Goal: Task Accomplishment & Management: Use online tool/utility

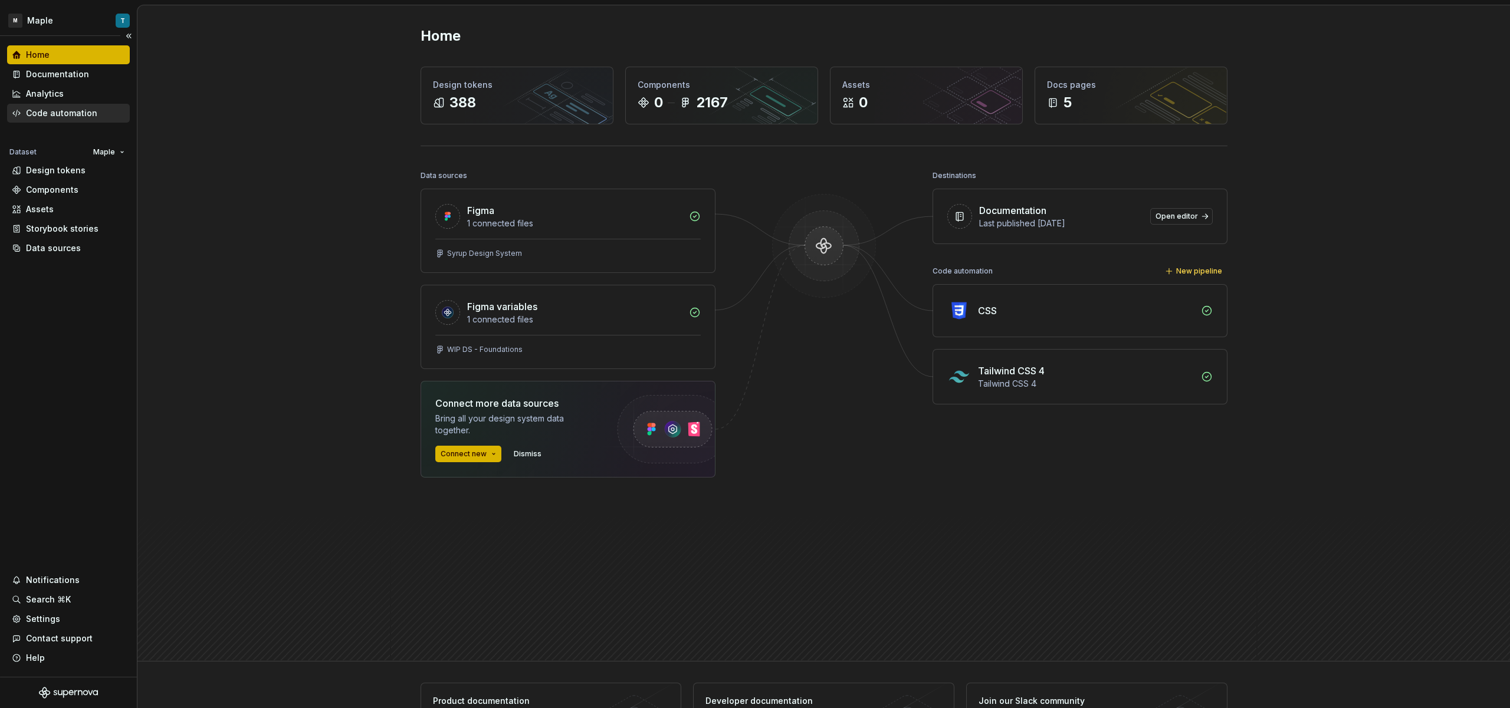
click at [96, 116] on div "Code automation" at bounding box center [68, 113] width 113 height 12
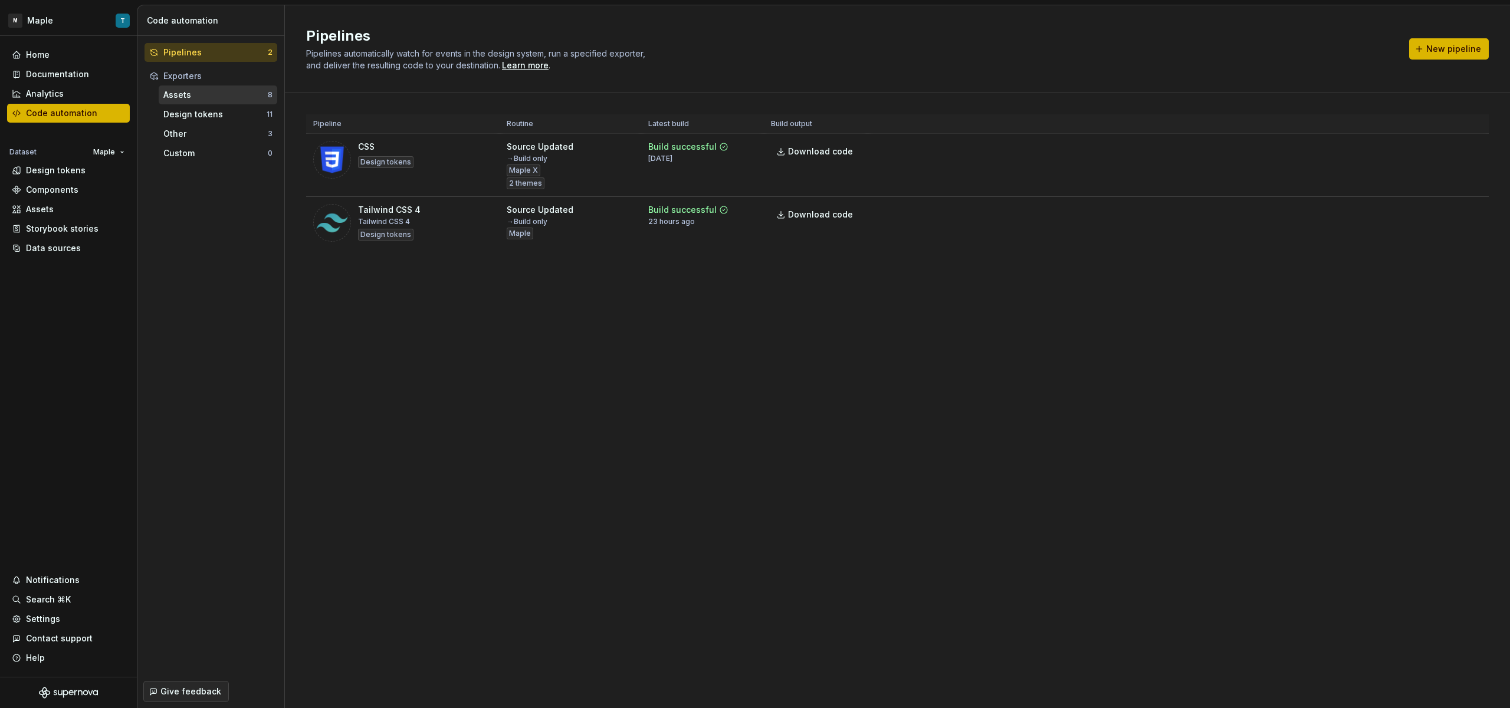
click at [215, 104] on div "Assets 8 Design tokens 11 Other 3 Custom 0" at bounding box center [211, 124] width 133 height 77
click at [218, 98] on div "Assets" at bounding box center [215, 95] width 104 height 12
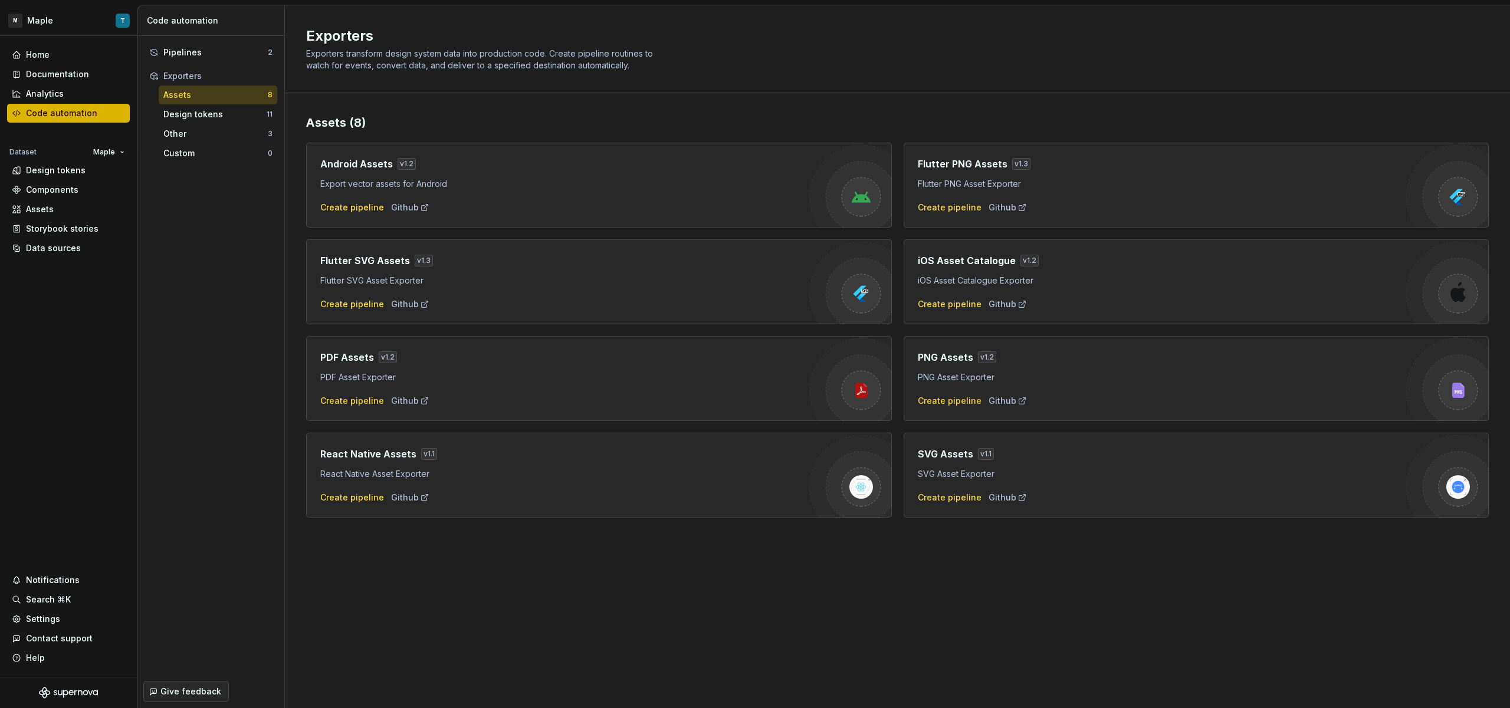
click at [389, 452] on h4 "React Native Assets" at bounding box center [368, 454] width 96 height 14
drag, startPoint x: 677, startPoint y: 486, endPoint x: 707, endPoint y: 485, distance: 29.5
click at [684, 487] on div "React Native Assets v 1.1 React Native Asset Exporter Create pipeline Github" at bounding box center [564, 475] width 489 height 57
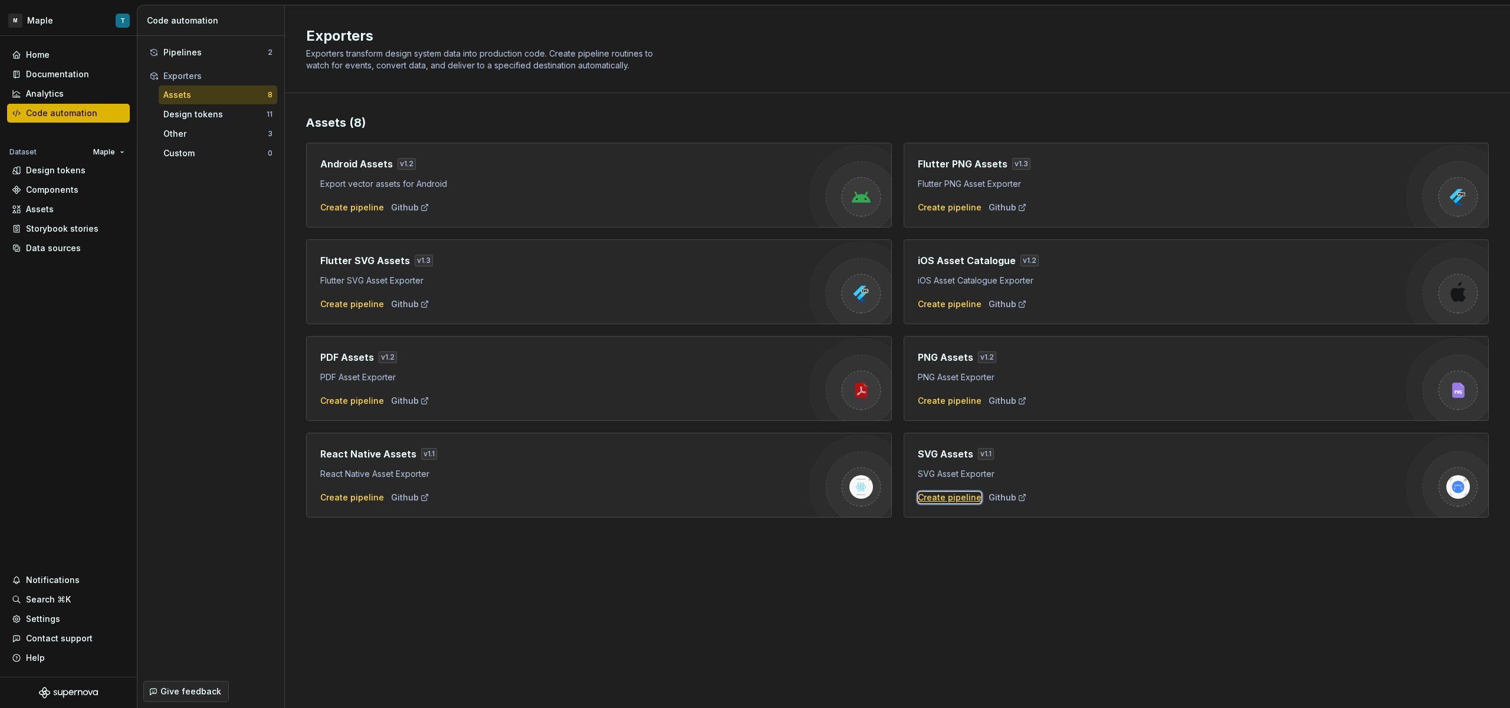
click at [940, 500] on div "Create pipeline" at bounding box center [950, 498] width 64 height 12
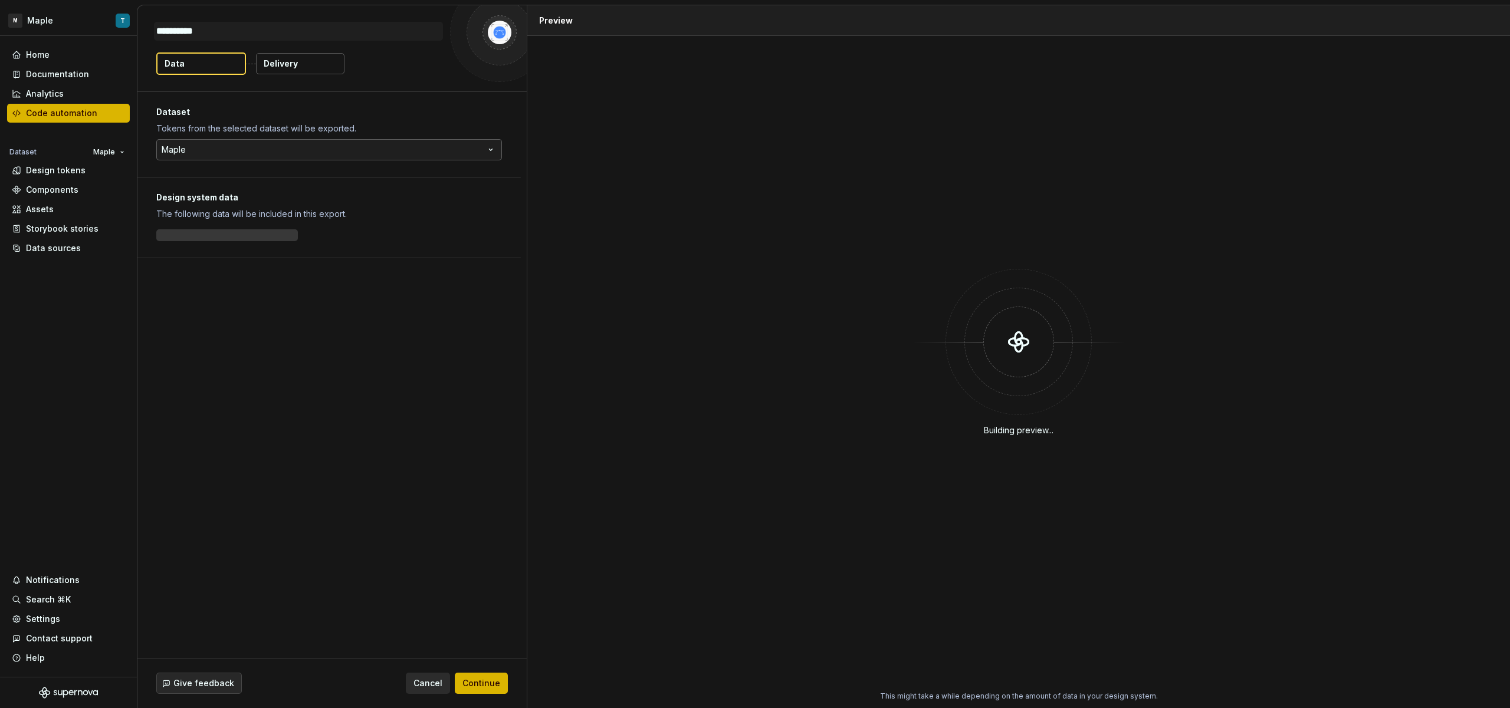
click at [357, 149] on html "**********" at bounding box center [755, 354] width 1510 height 708
click at [357, 149] on html "M Maple T Home Documentation Analytics Code automation Dataset Maple Design tok…" at bounding box center [755, 354] width 1510 height 708
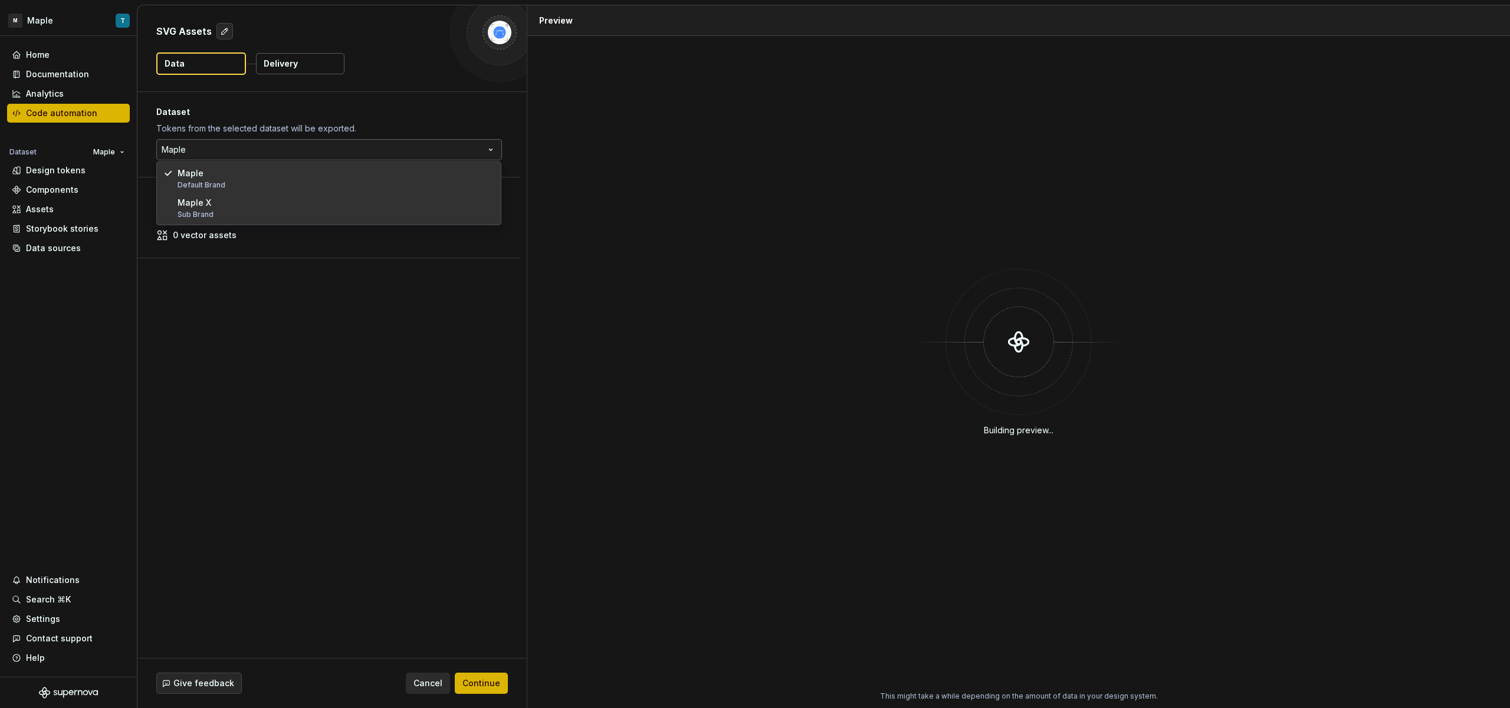
click at [357, 149] on html "M Maple T Home Documentation Analytics Code automation Dataset Maple Design tok…" at bounding box center [755, 354] width 1510 height 708
click at [252, 273] on html "M Maple T Home Documentation Analytics Code automation Dataset Maple Design tok…" at bounding box center [755, 354] width 1510 height 708
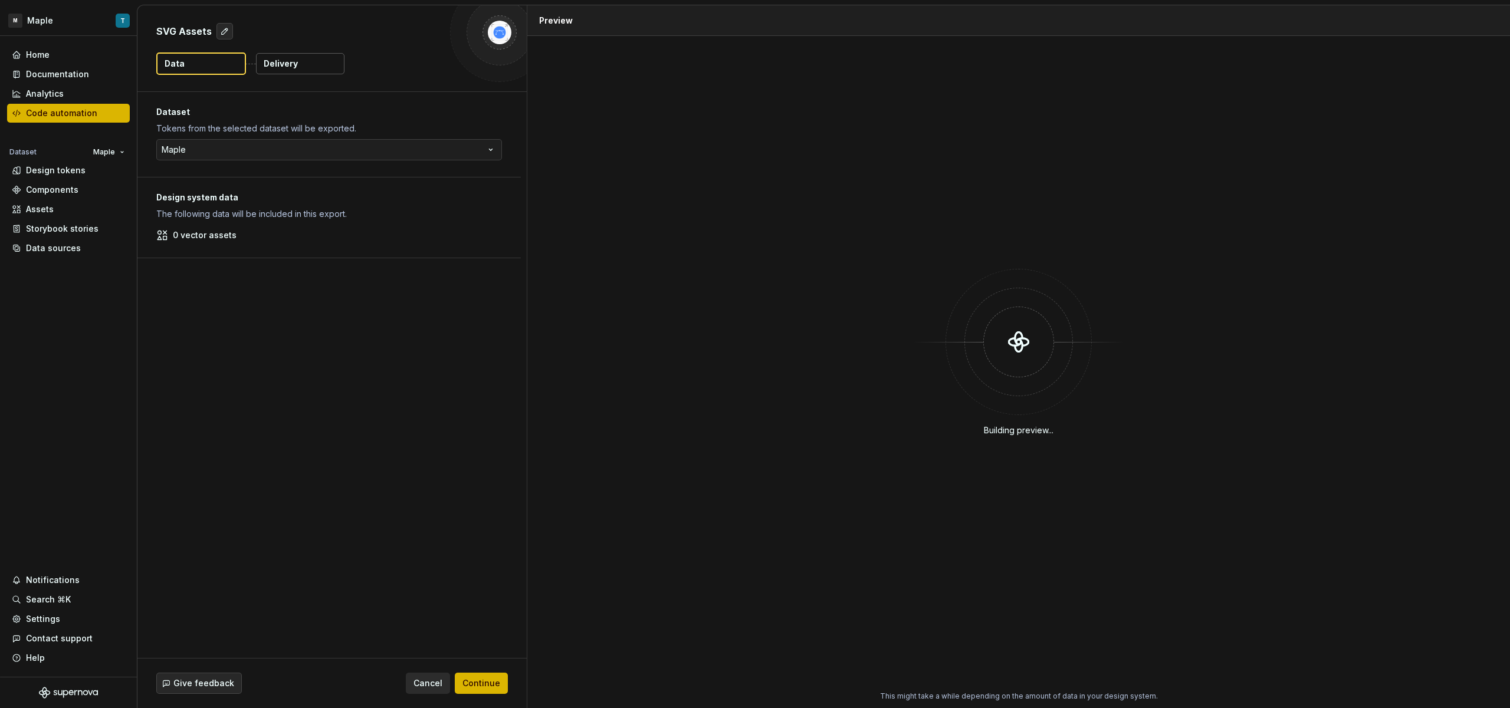
click at [219, 232] on p "0 vector assets" at bounding box center [205, 235] width 64 height 12
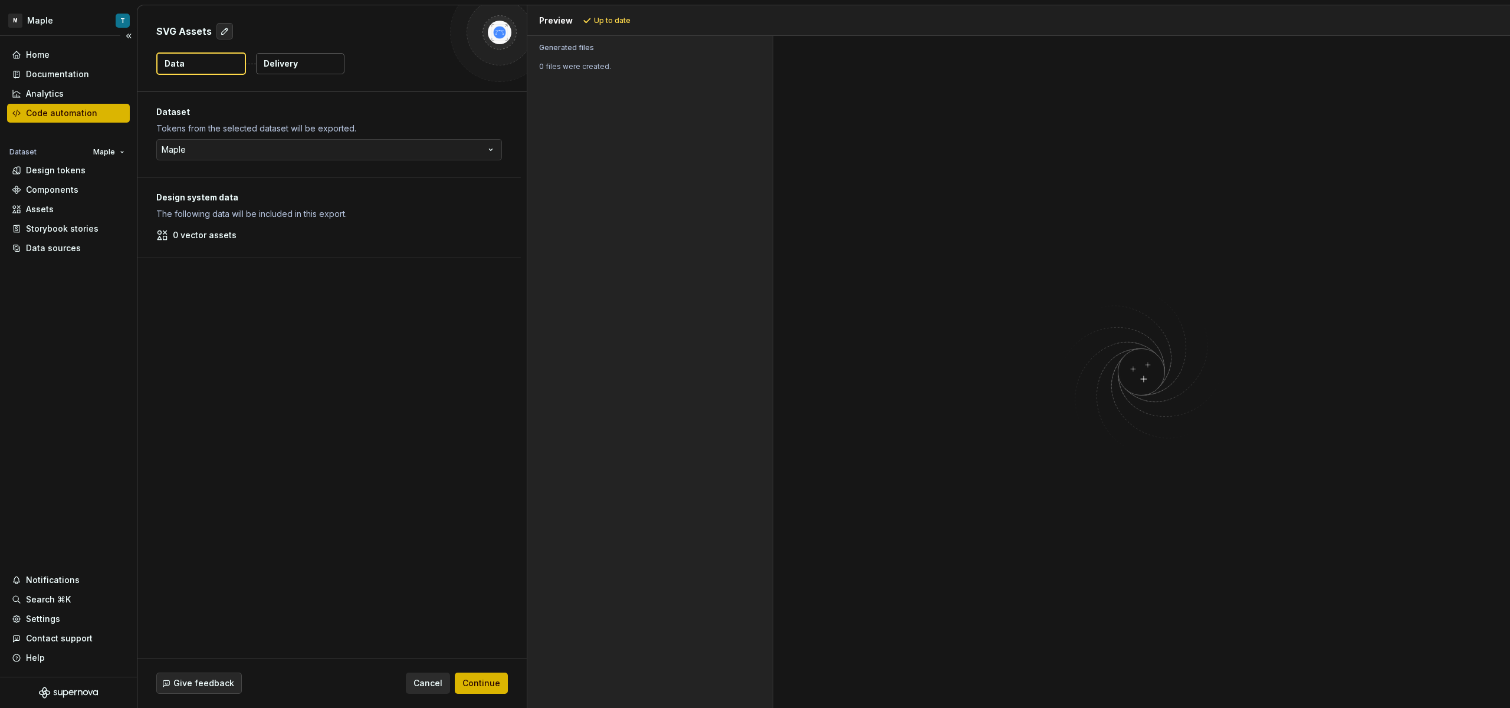
click at [107, 121] on div "Code automation" at bounding box center [68, 113] width 123 height 19
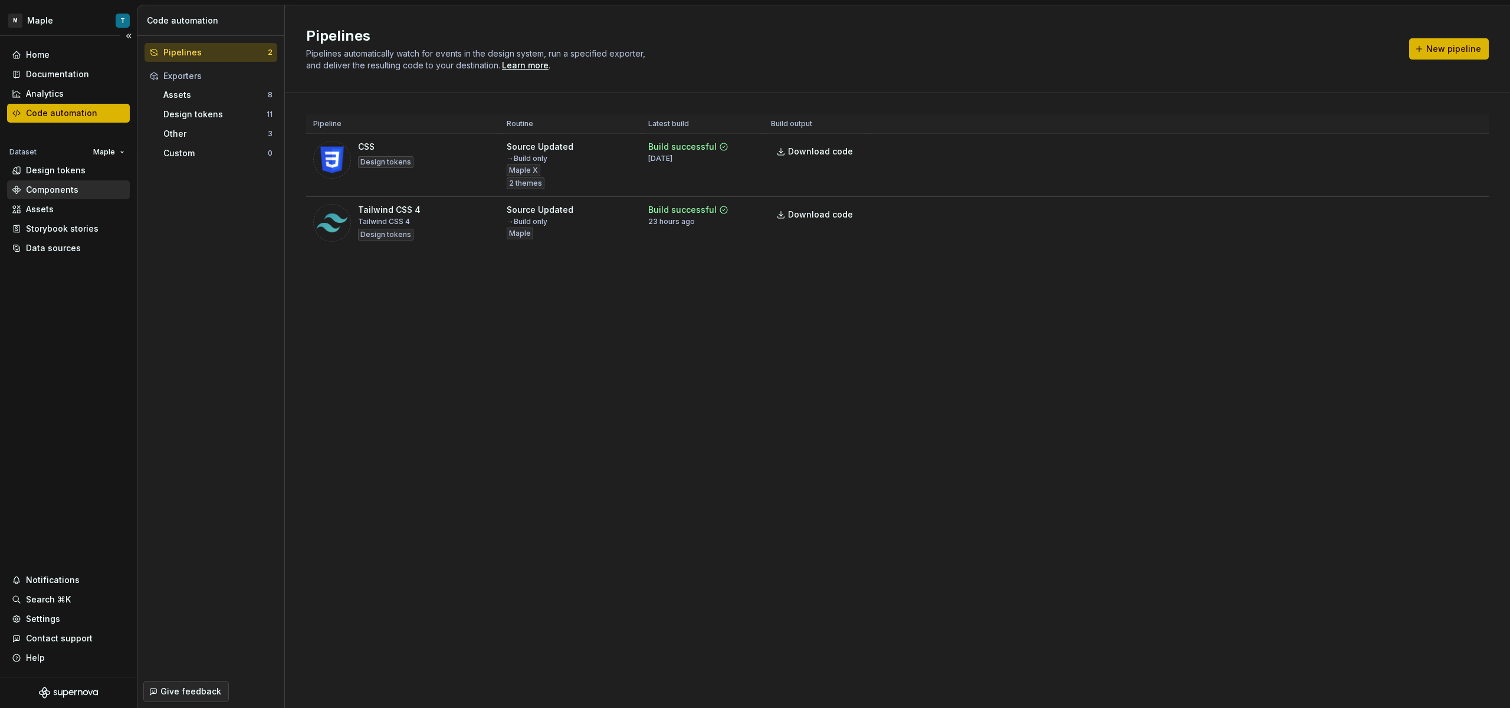
click at [76, 185] on div "Components" at bounding box center [52, 190] width 52 height 12
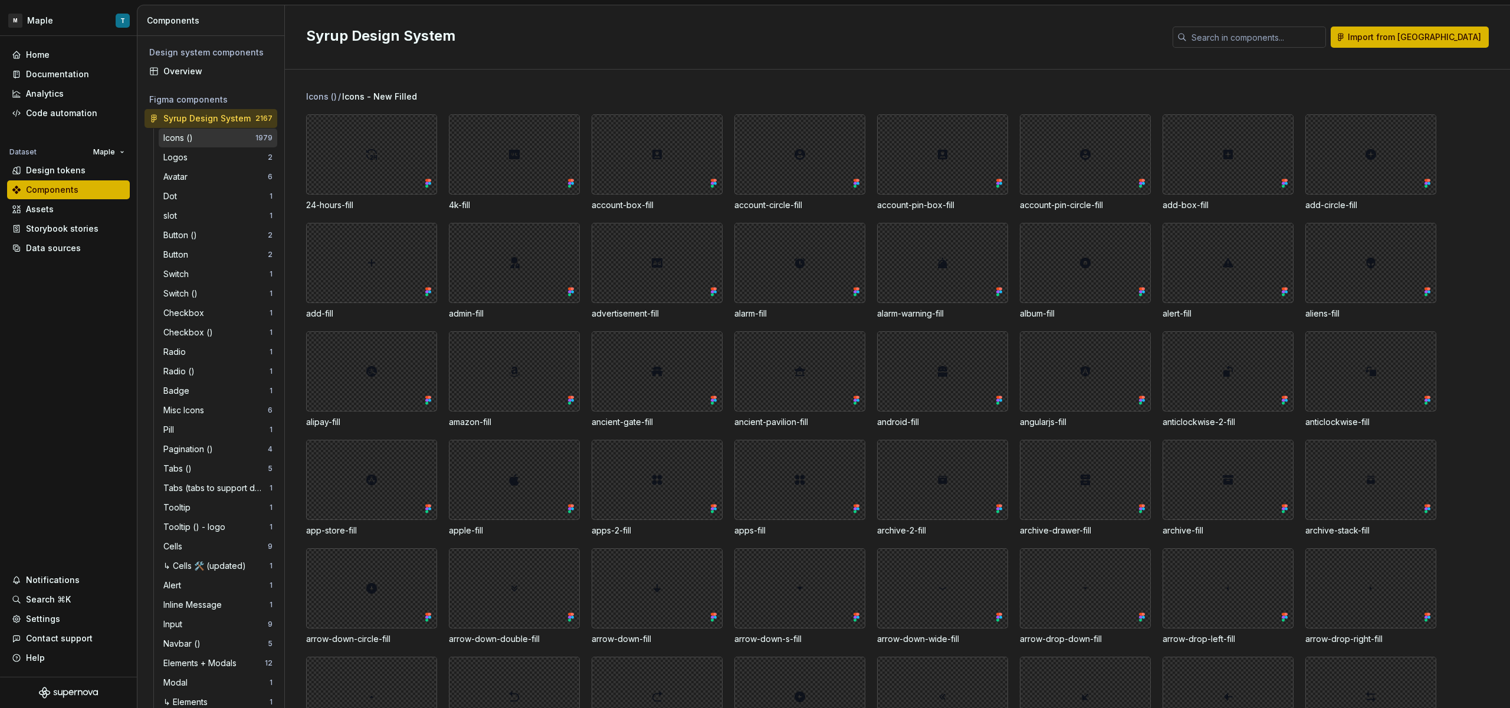
click at [219, 140] on div "Icons ()" at bounding box center [209, 138] width 92 height 12
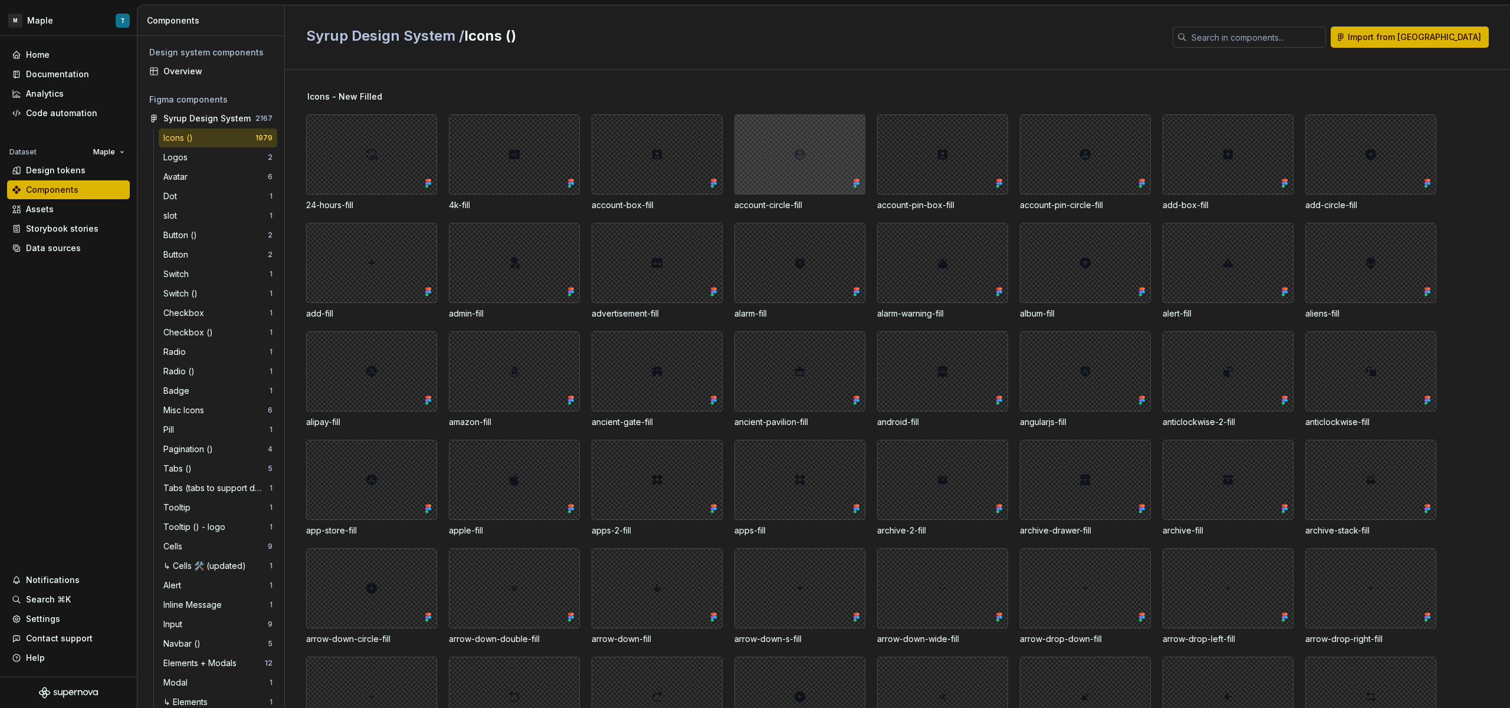
click at [787, 153] on div at bounding box center [799, 154] width 131 height 80
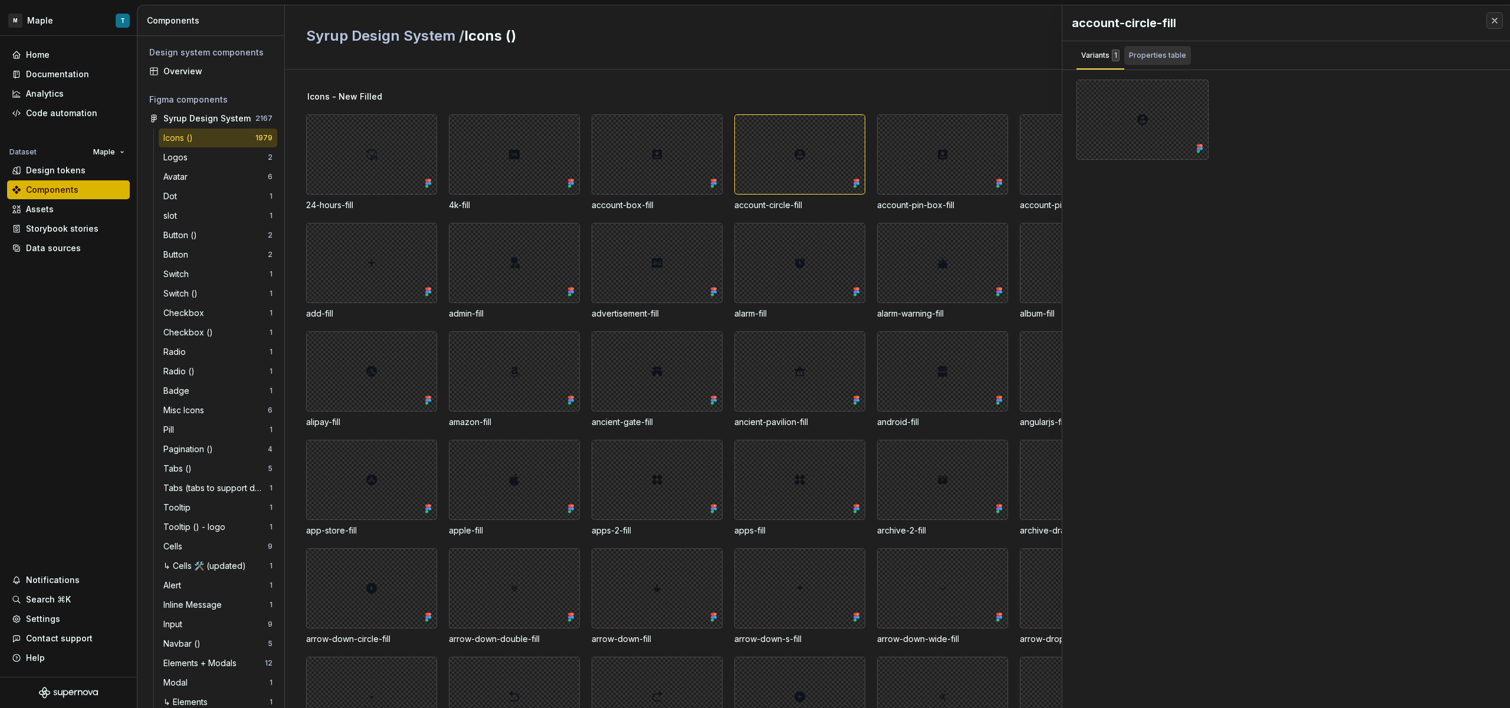
click at [1182, 52] on div "Properties table" at bounding box center [1157, 55] width 67 height 19
click at [1100, 55] on div "Variants 1" at bounding box center [1100, 56] width 38 height 12
click at [1494, 25] on button "button" at bounding box center [1494, 20] width 17 height 17
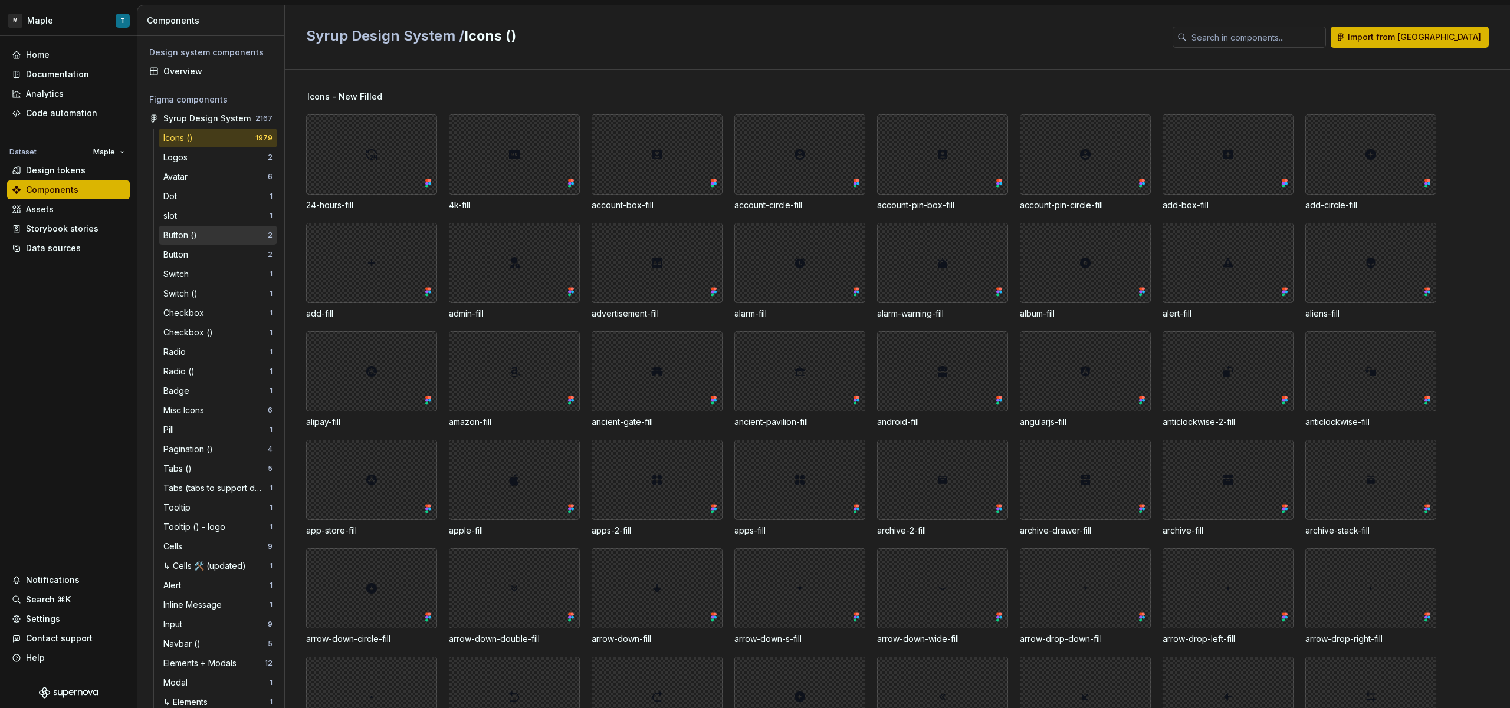
click at [238, 230] on div "Button ()" at bounding box center [215, 235] width 104 height 12
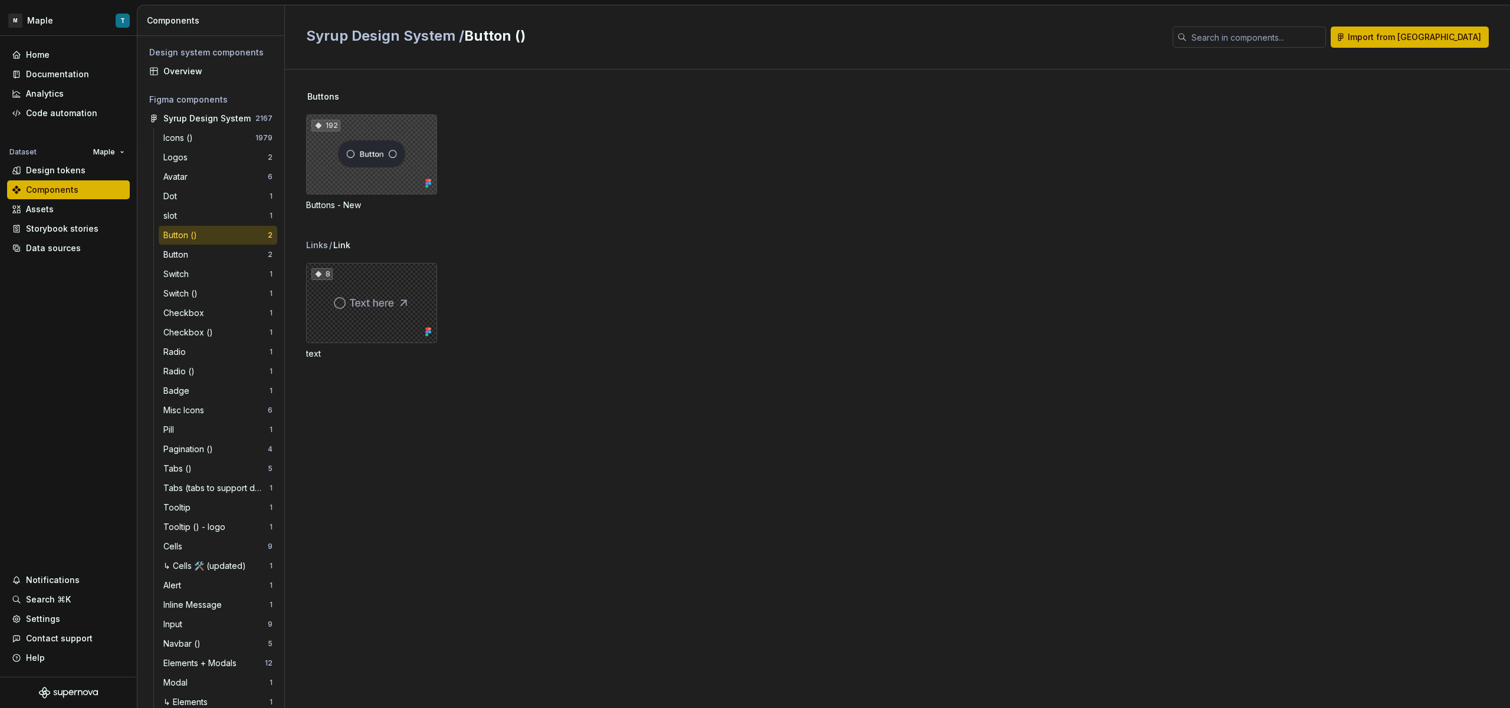
click at [398, 180] on div "192" at bounding box center [371, 154] width 131 height 80
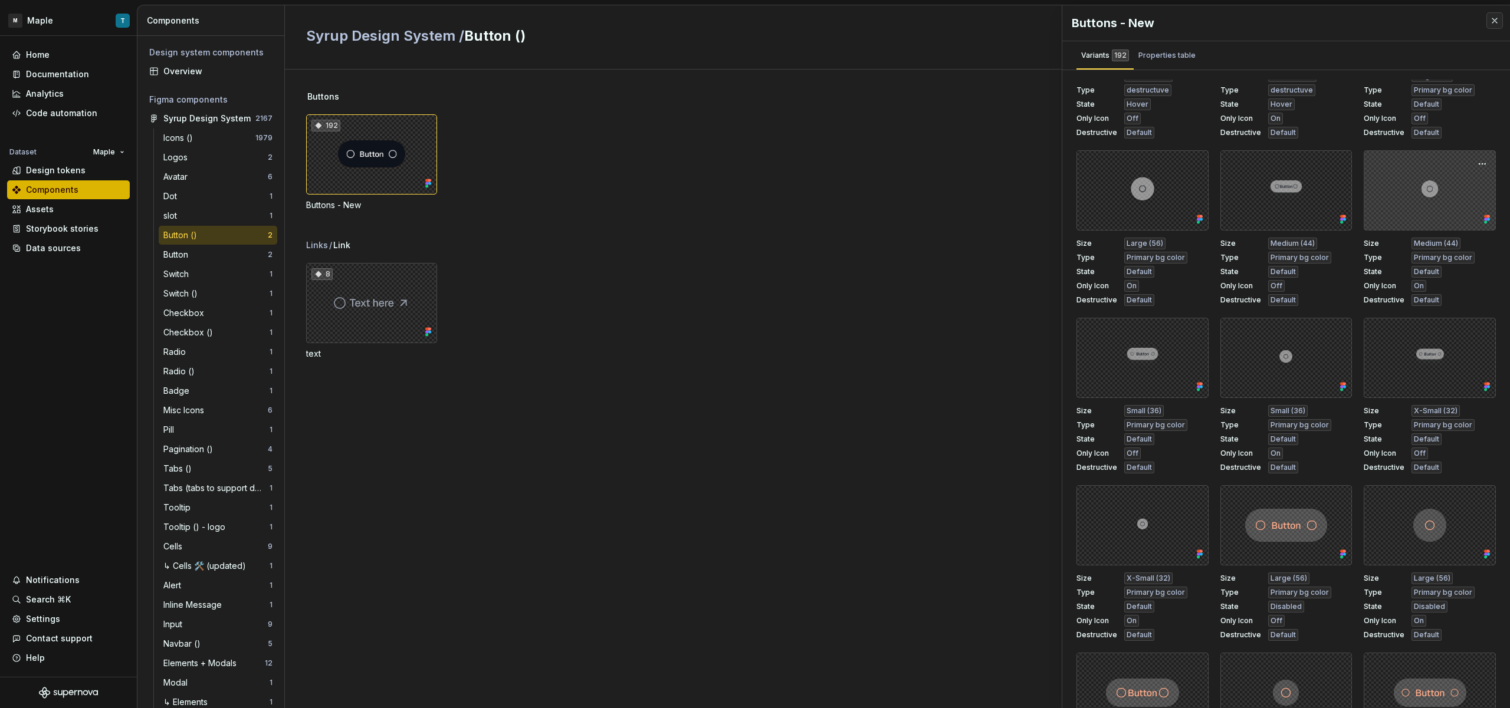
scroll to position [1773, 0]
drag, startPoint x: 1491, startPoint y: 24, endPoint x: 1485, endPoint y: 26, distance: 6.4
click at [1491, 24] on button "button" at bounding box center [1494, 20] width 17 height 17
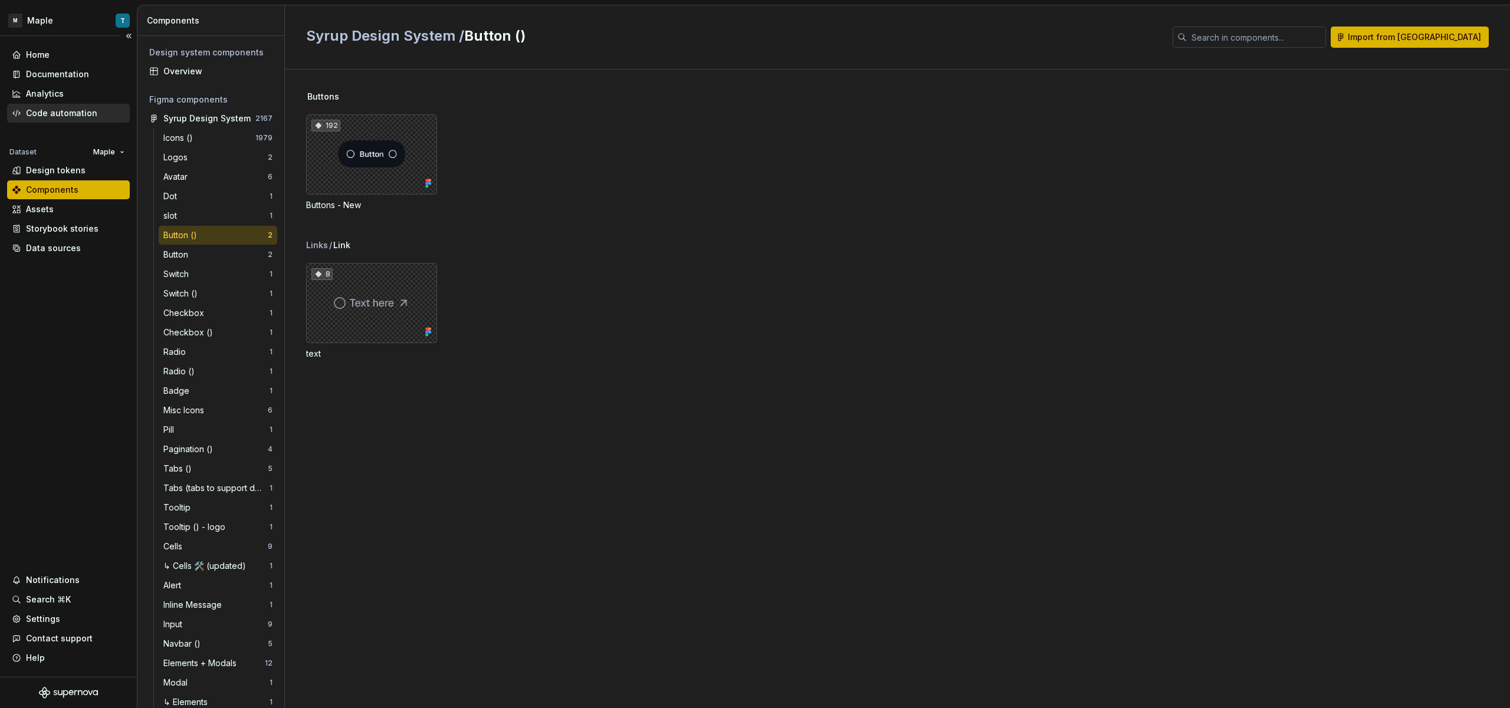
click at [81, 119] on div "Code automation" at bounding box center [61, 113] width 71 height 12
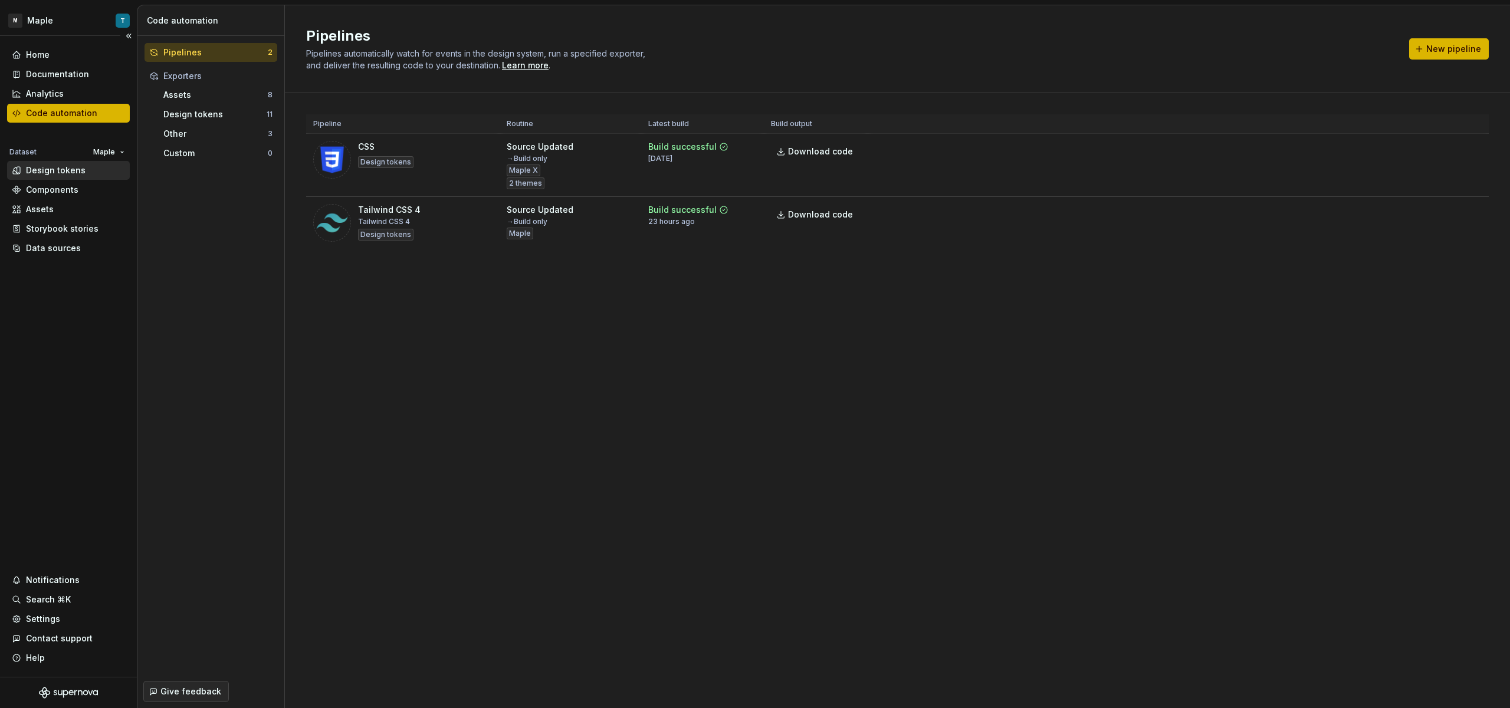
click at [74, 178] on div "Design tokens" at bounding box center [68, 170] width 123 height 19
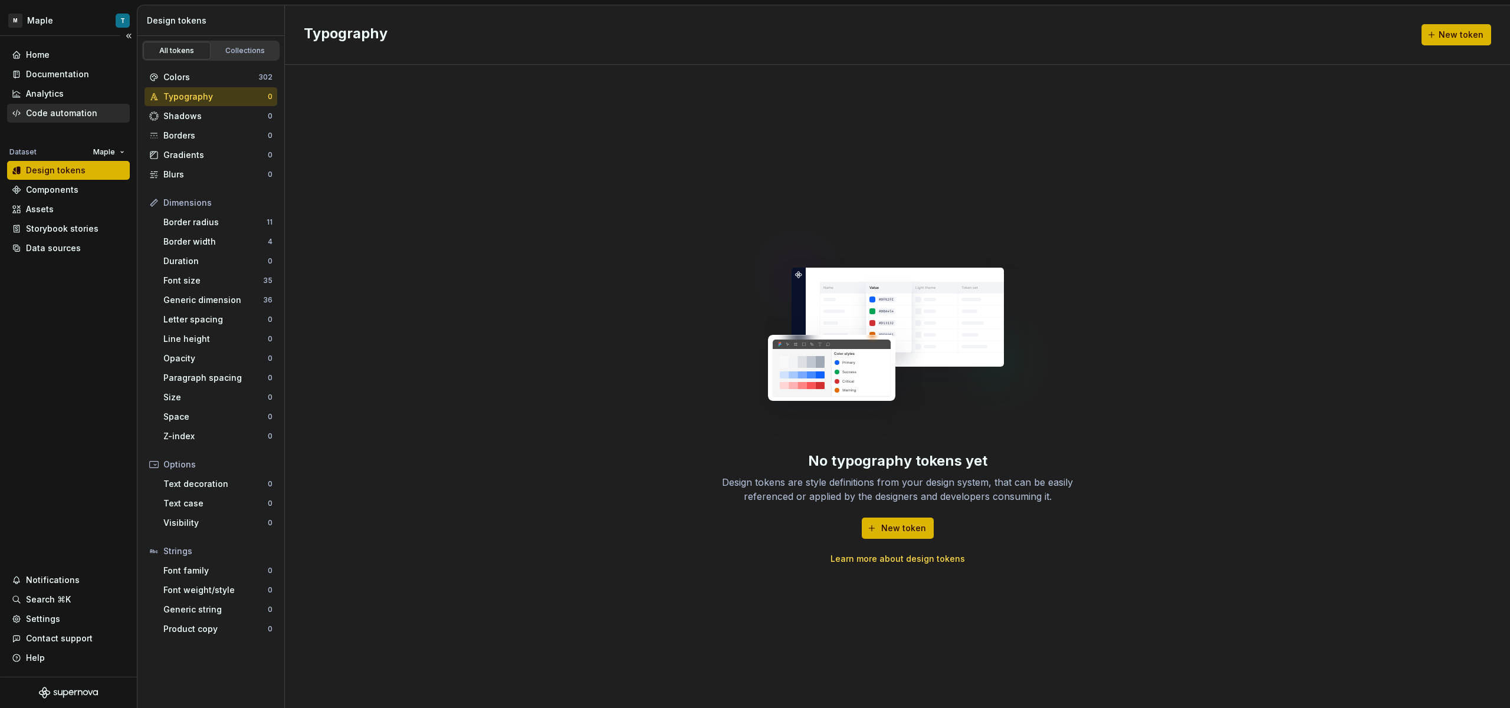
click at [34, 111] on div "Code automation" at bounding box center [61, 113] width 71 height 12
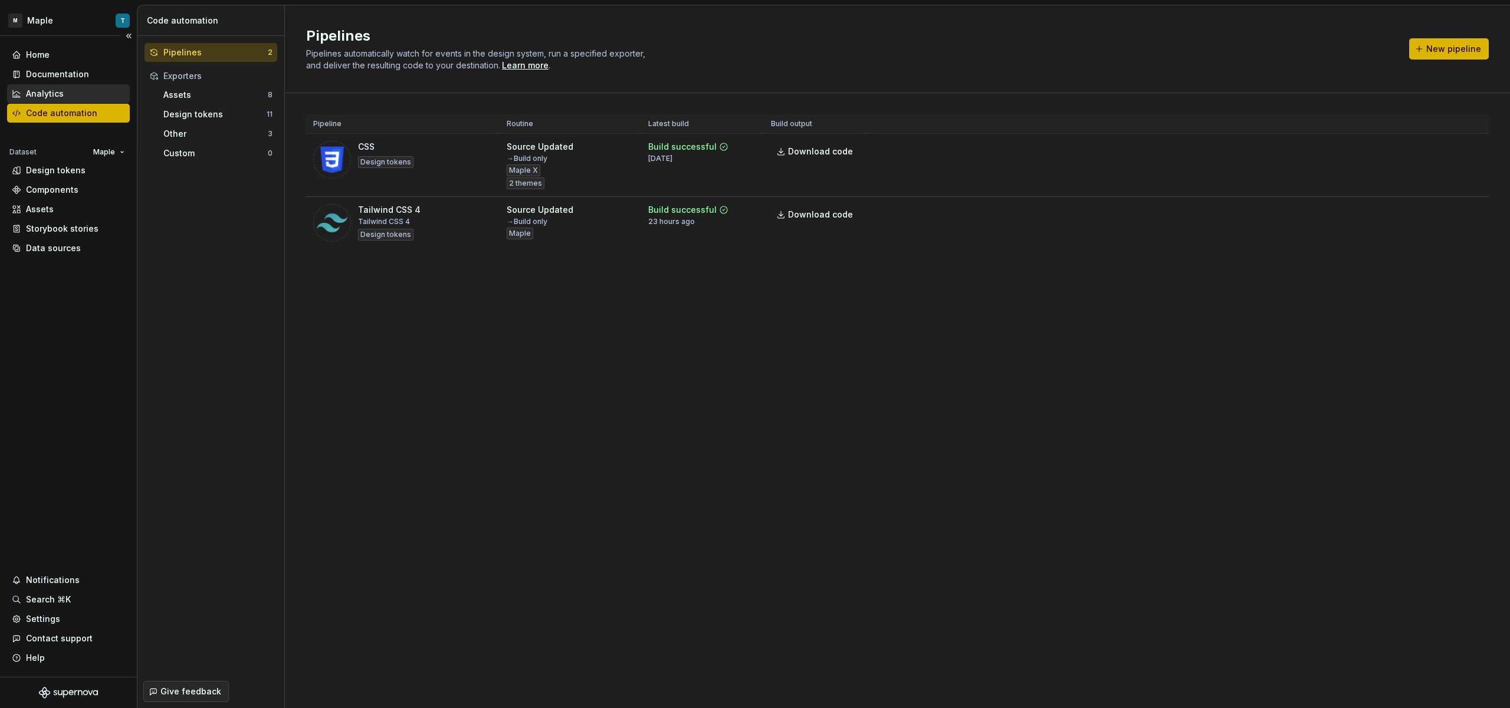
click at [54, 94] on div "Analytics" at bounding box center [45, 94] width 38 height 12
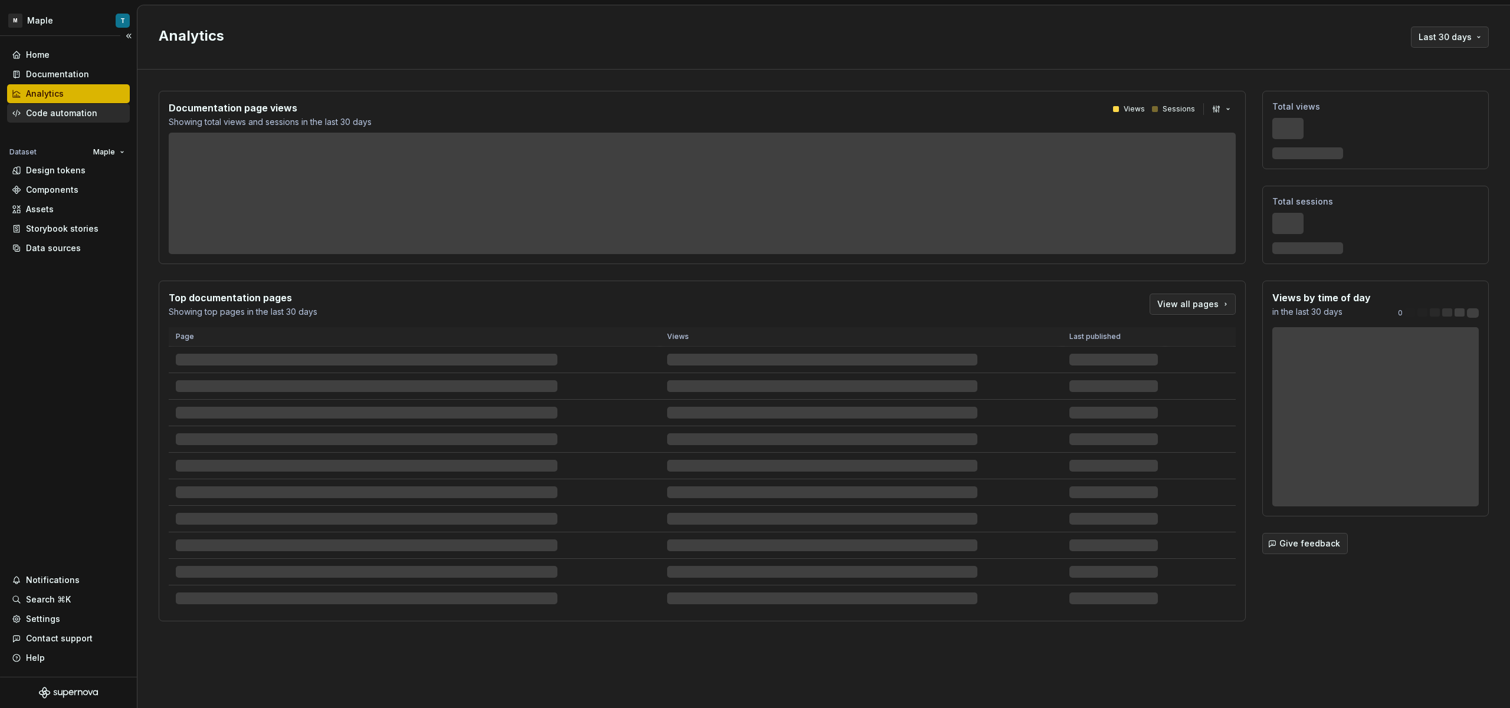
click at [55, 116] on div "Code automation" at bounding box center [61, 113] width 71 height 12
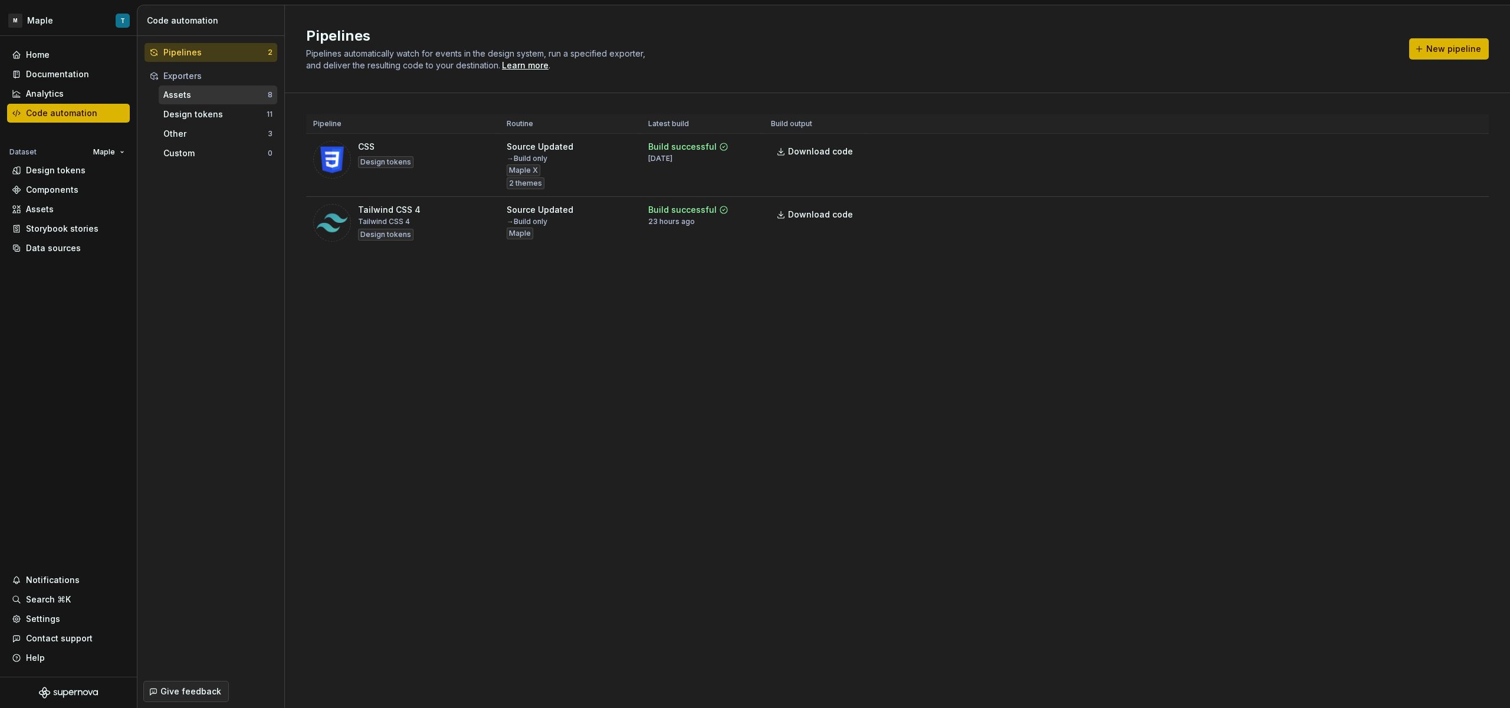
click at [195, 99] on div "Assets" at bounding box center [215, 95] width 104 height 12
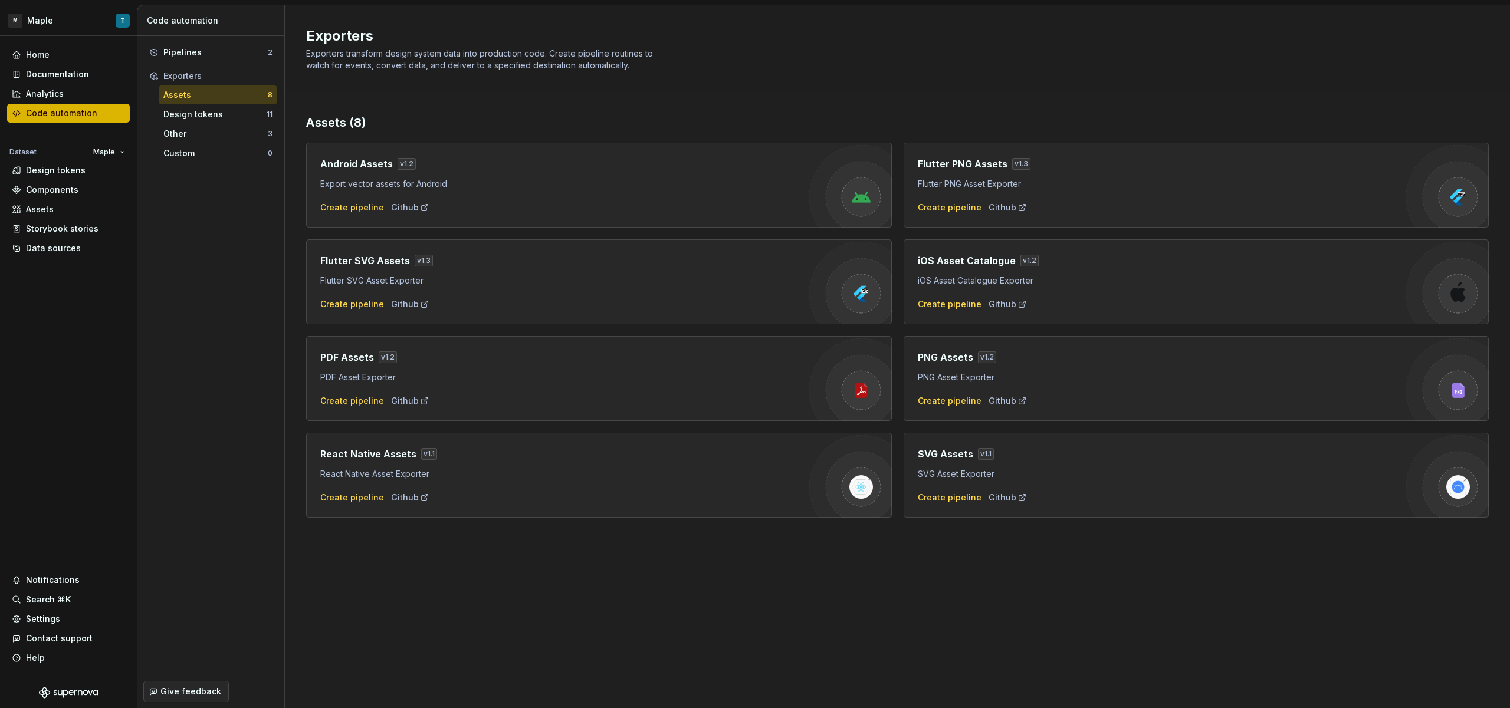
click at [360, 505] on div "React Native Assets v 1.1 React Native Asset Exporter Create pipeline Github" at bounding box center [599, 475] width 586 height 85
click at [362, 503] on div "Create pipeline" at bounding box center [352, 498] width 64 height 12
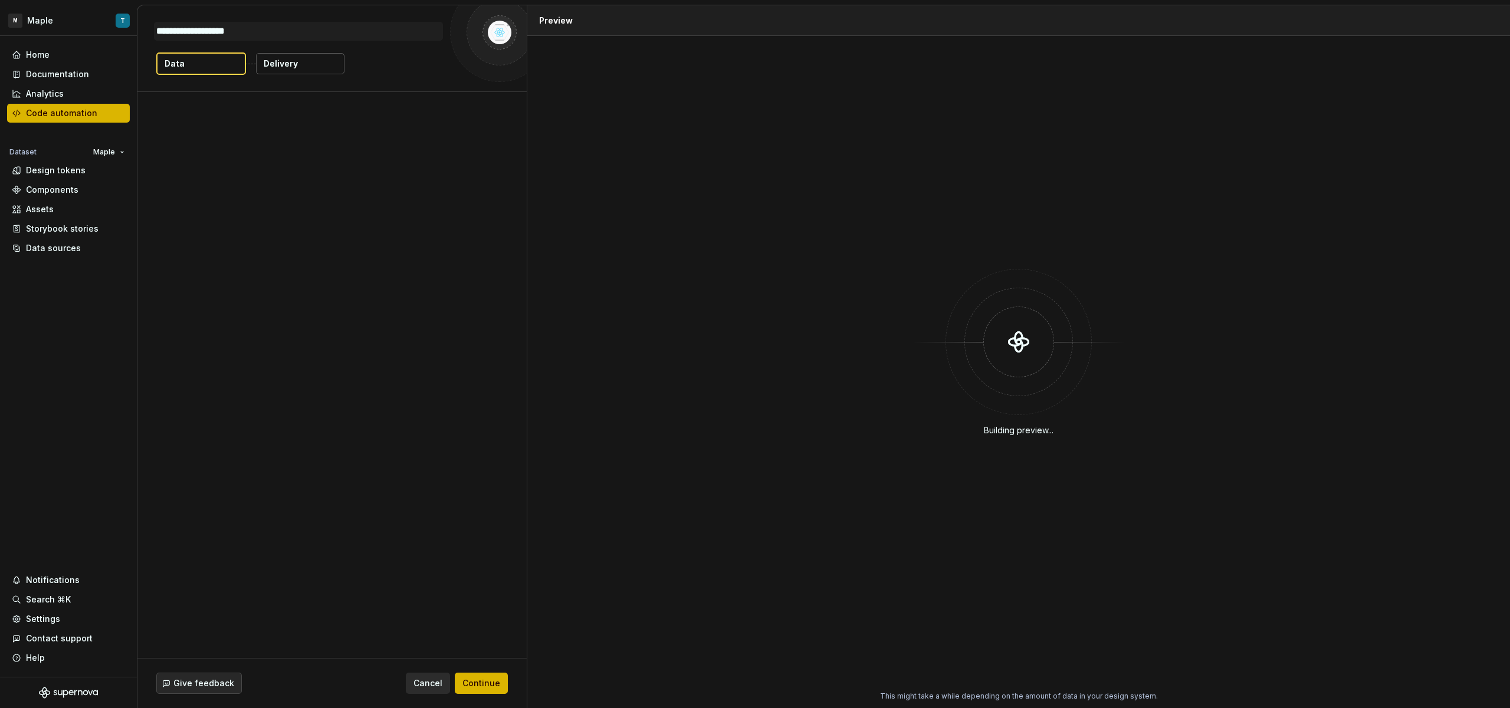
type textarea "*"
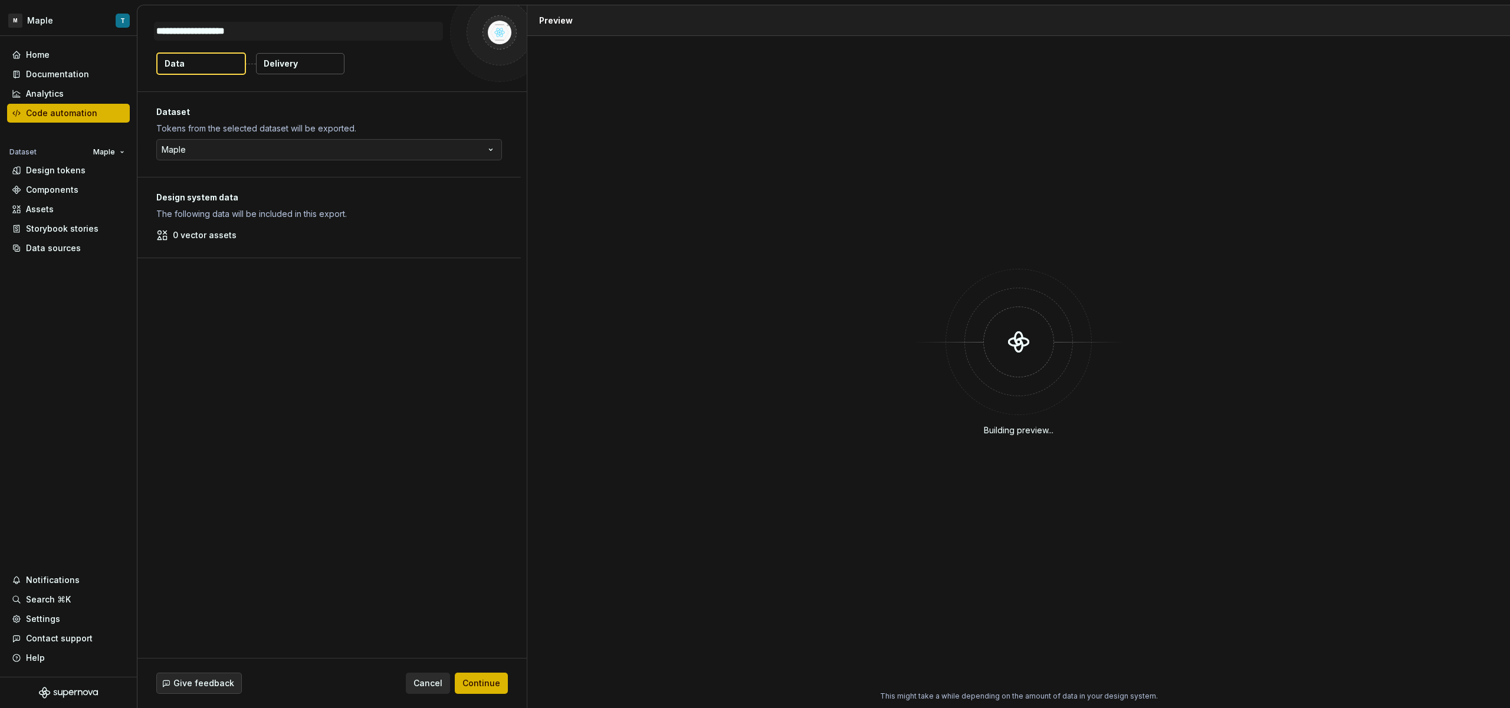
click at [223, 240] on p "0 vector assets" at bounding box center [205, 235] width 64 height 12
click at [222, 240] on p "0 vector assets" at bounding box center [205, 235] width 64 height 12
drag, startPoint x: 155, startPoint y: 223, endPoint x: 306, endPoint y: 223, distance: 151.6
click at [304, 223] on div "Design system data The following data will be included in this export. 0 vector…" at bounding box center [328, 218] width 383 height 80
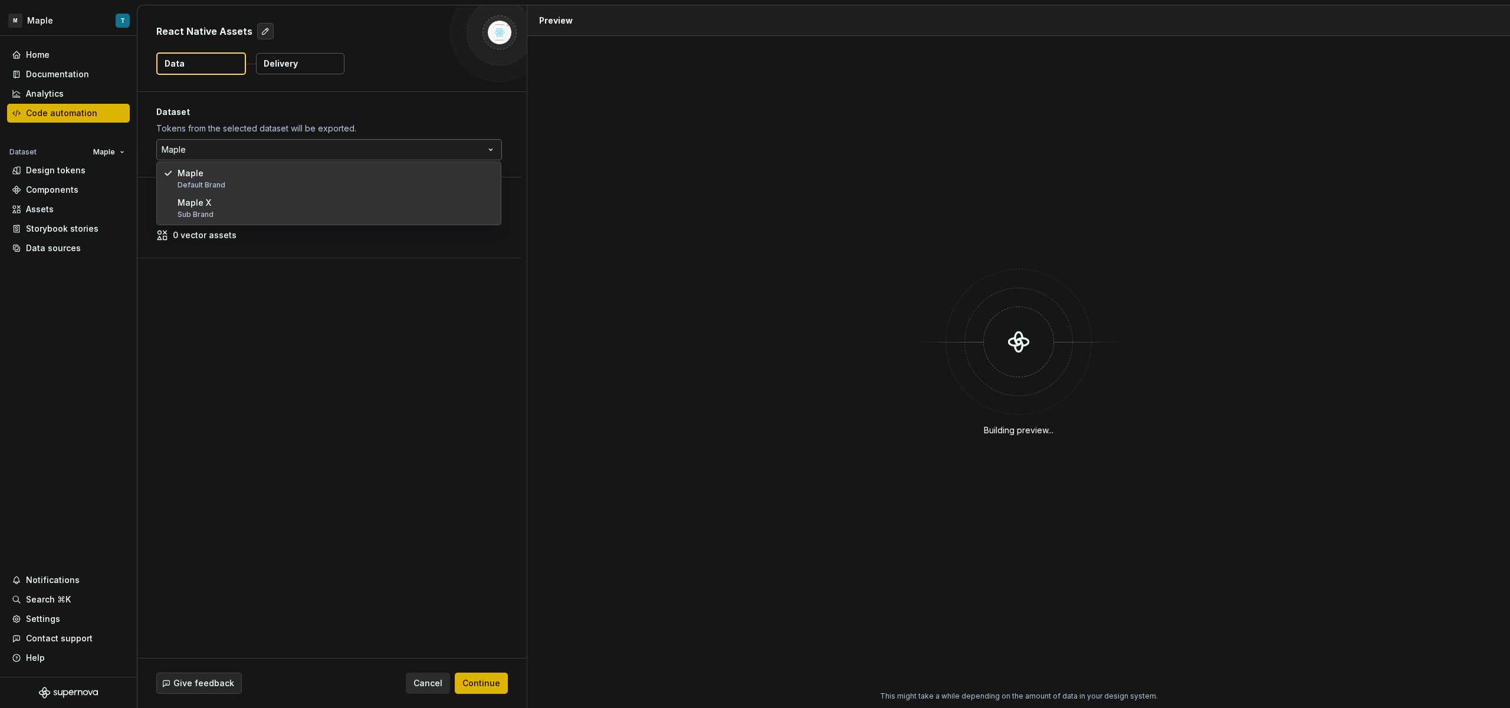
click at [272, 146] on html "M Maple T Home Documentation Analytics Code automation Dataset Maple Design tok…" at bounding box center [755, 354] width 1510 height 708
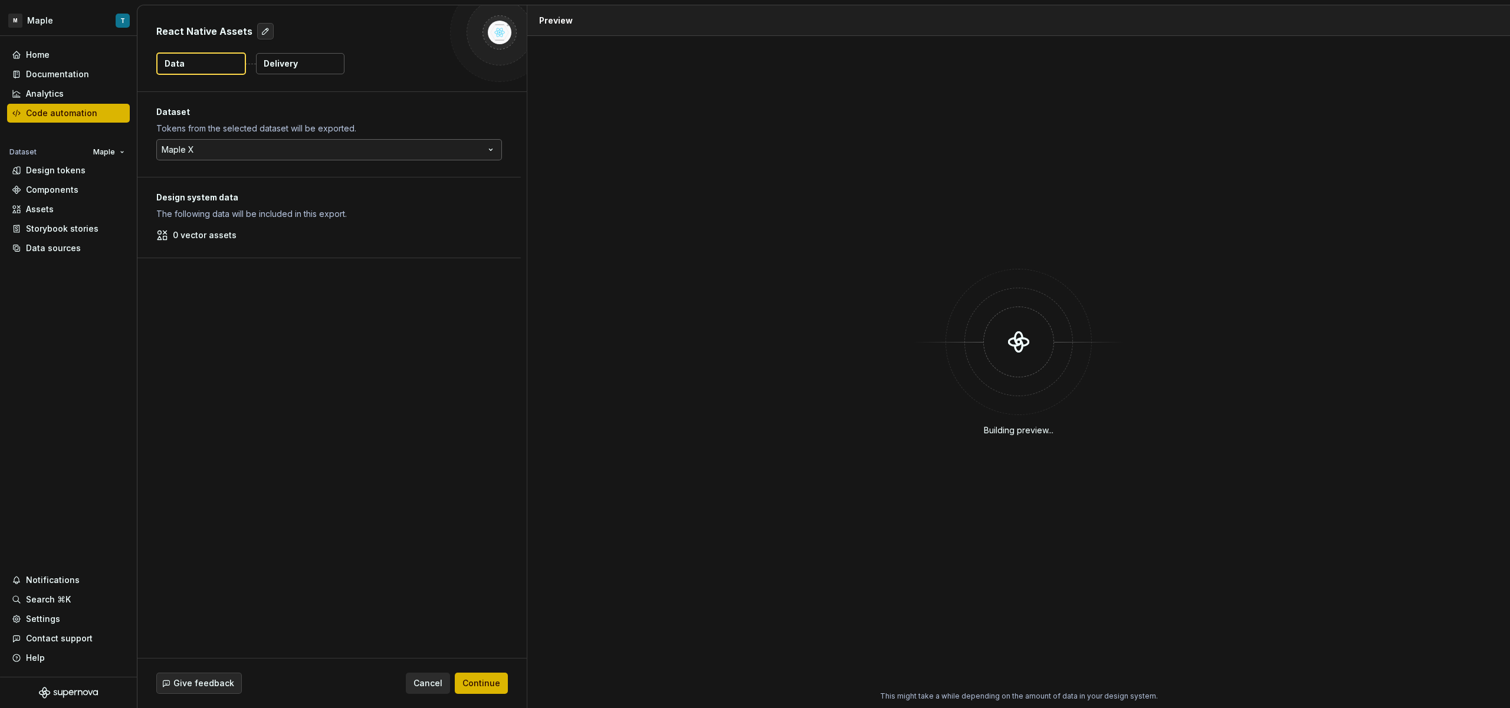
click at [252, 150] on html "M Maple T Home Documentation Analytics Code automation Dataset Maple Design tok…" at bounding box center [755, 354] width 1510 height 708
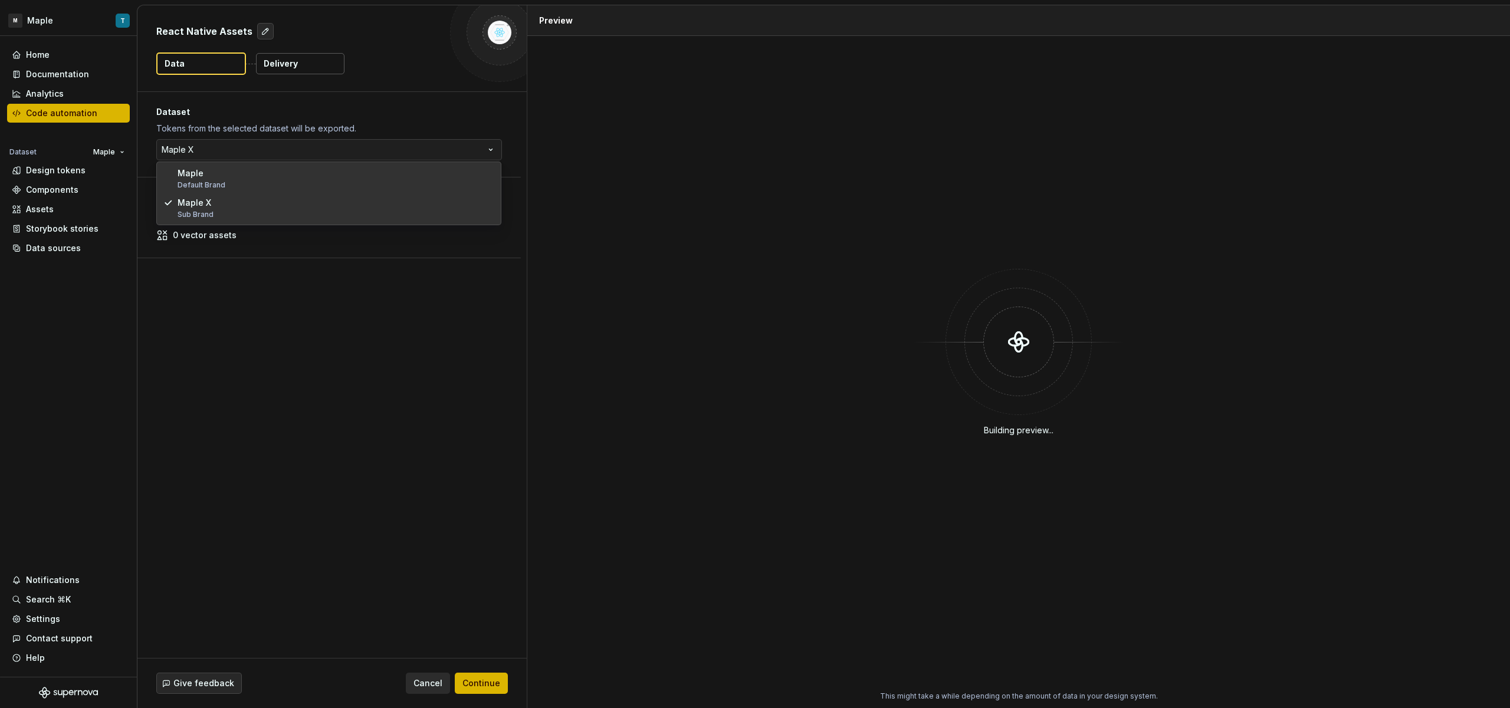
select select "**********"
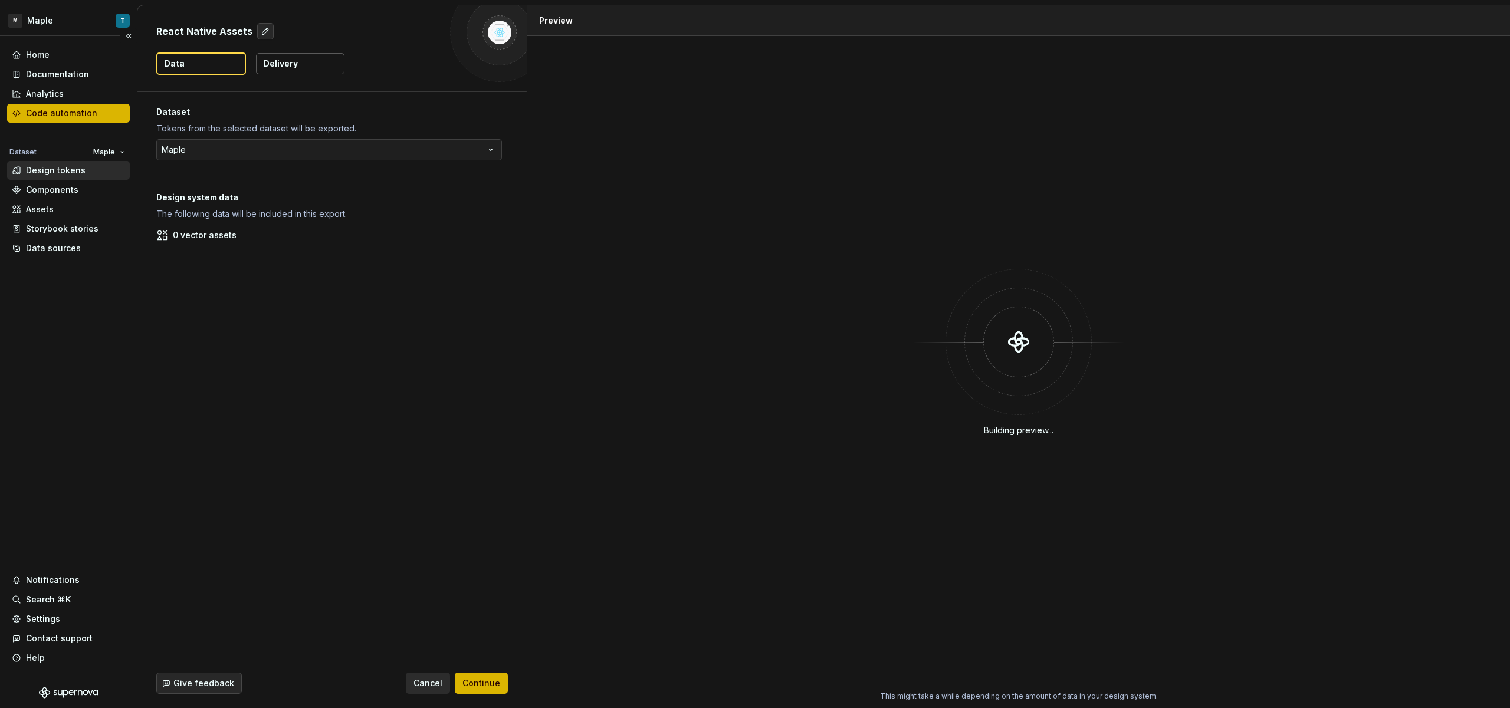
click at [60, 178] on div "Design tokens" at bounding box center [68, 170] width 123 height 19
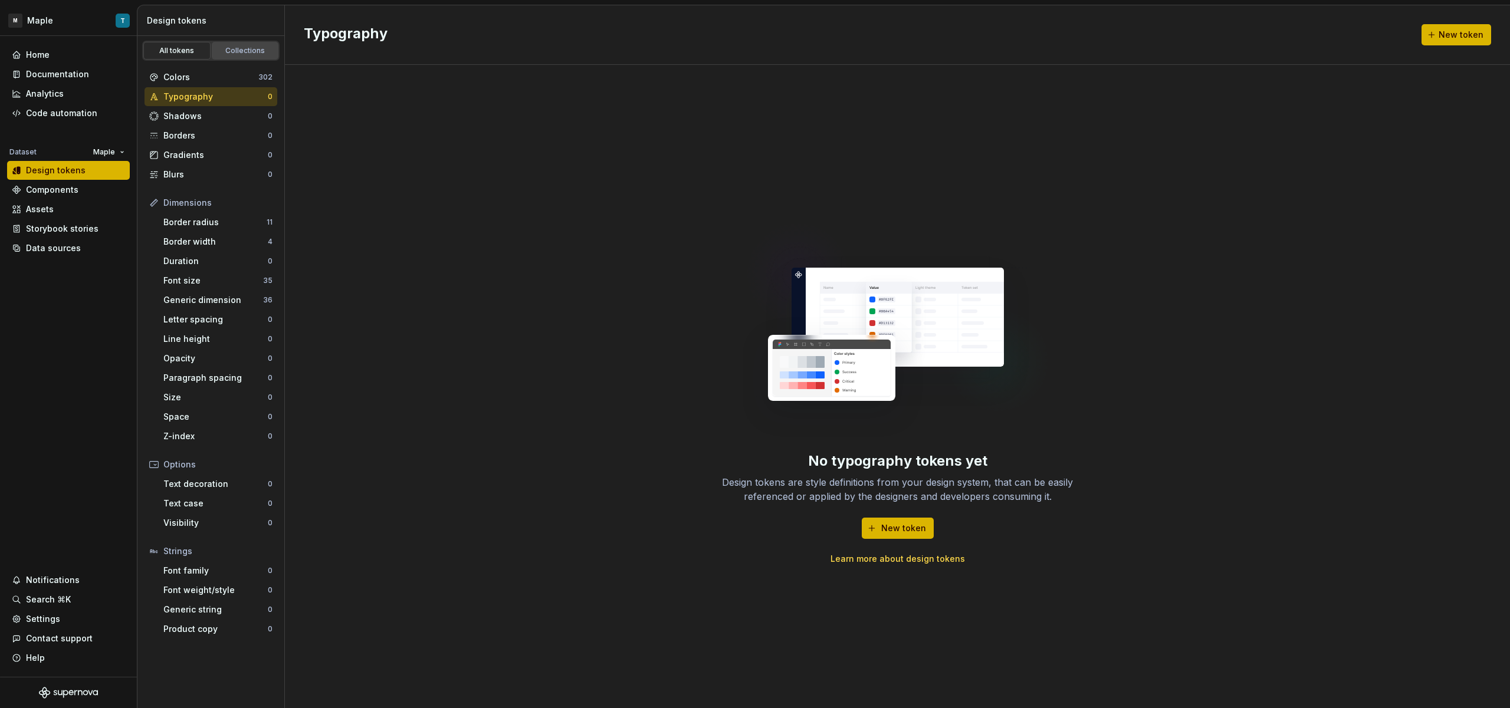
click at [250, 52] on div "Collections" at bounding box center [245, 50] width 59 height 9
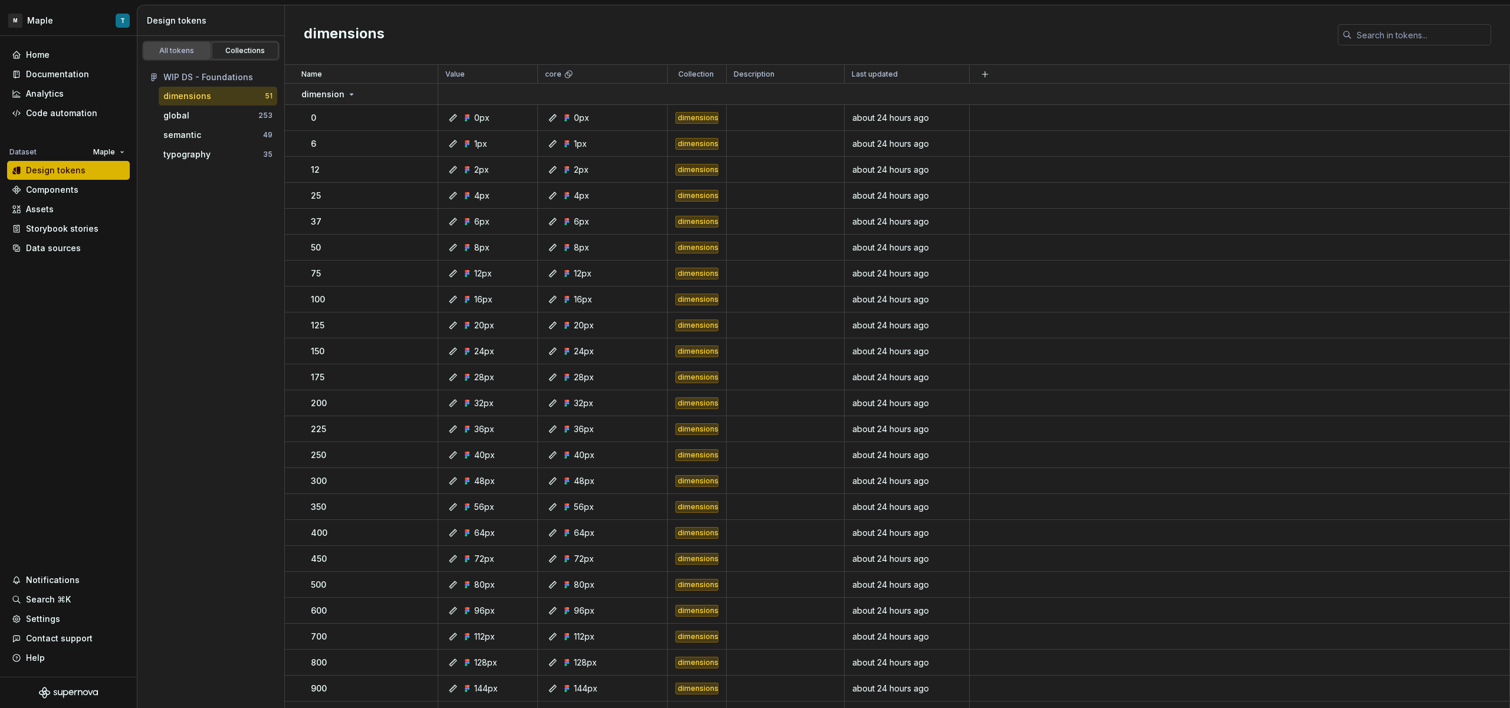
click at [186, 53] on div "All tokens" at bounding box center [176, 50] width 59 height 9
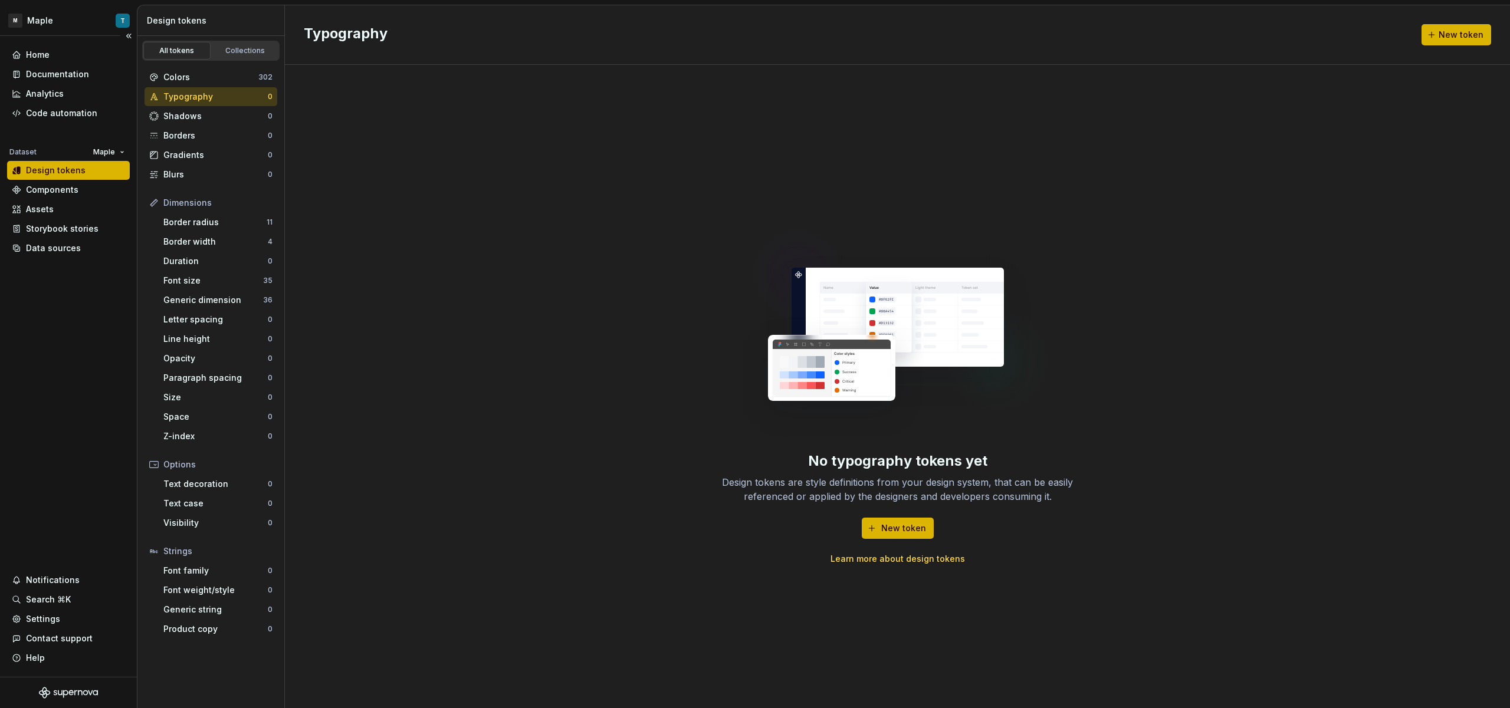
click at [94, 176] on div "Design tokens" at bounding box center [68, 171] width 113 height 12
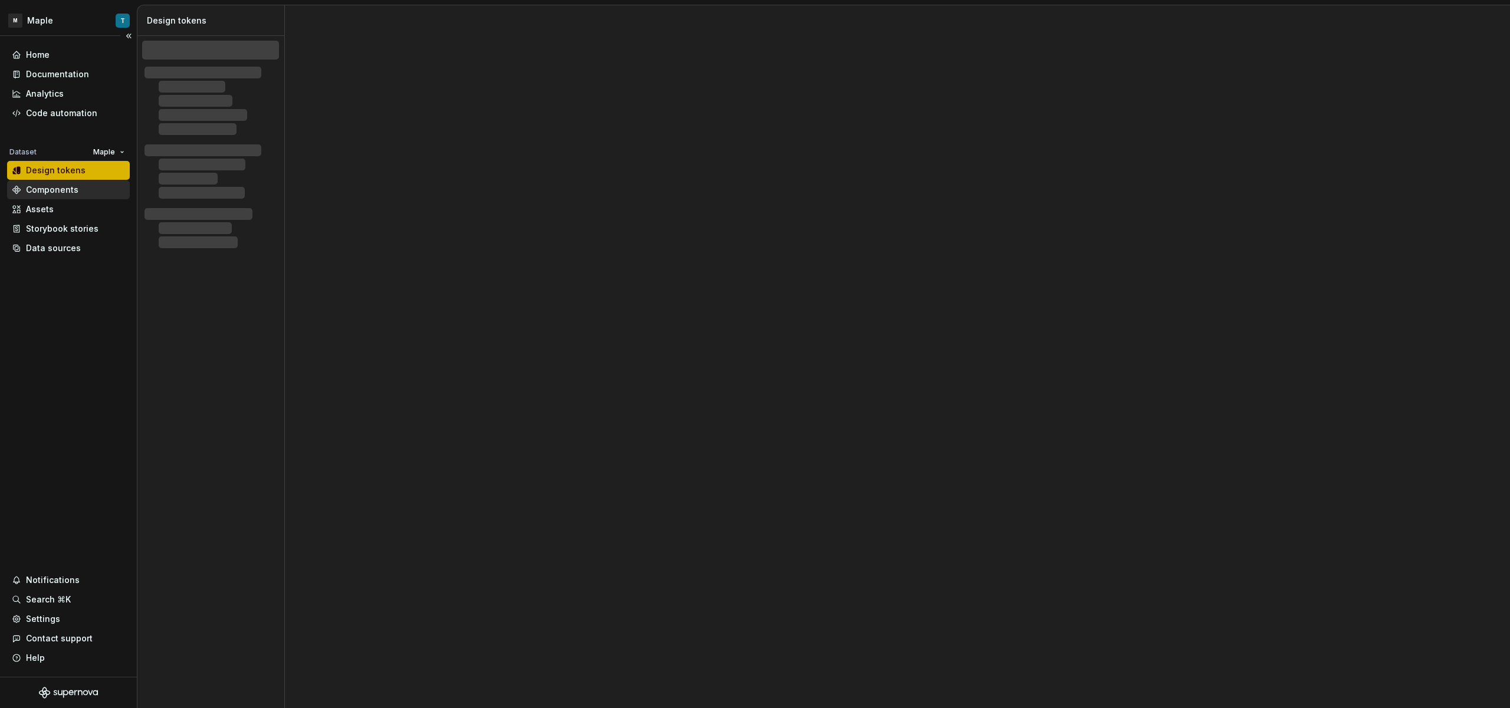
click at [89, 186] on div "Components" at bounding box center [68, 190] width 113 height 12
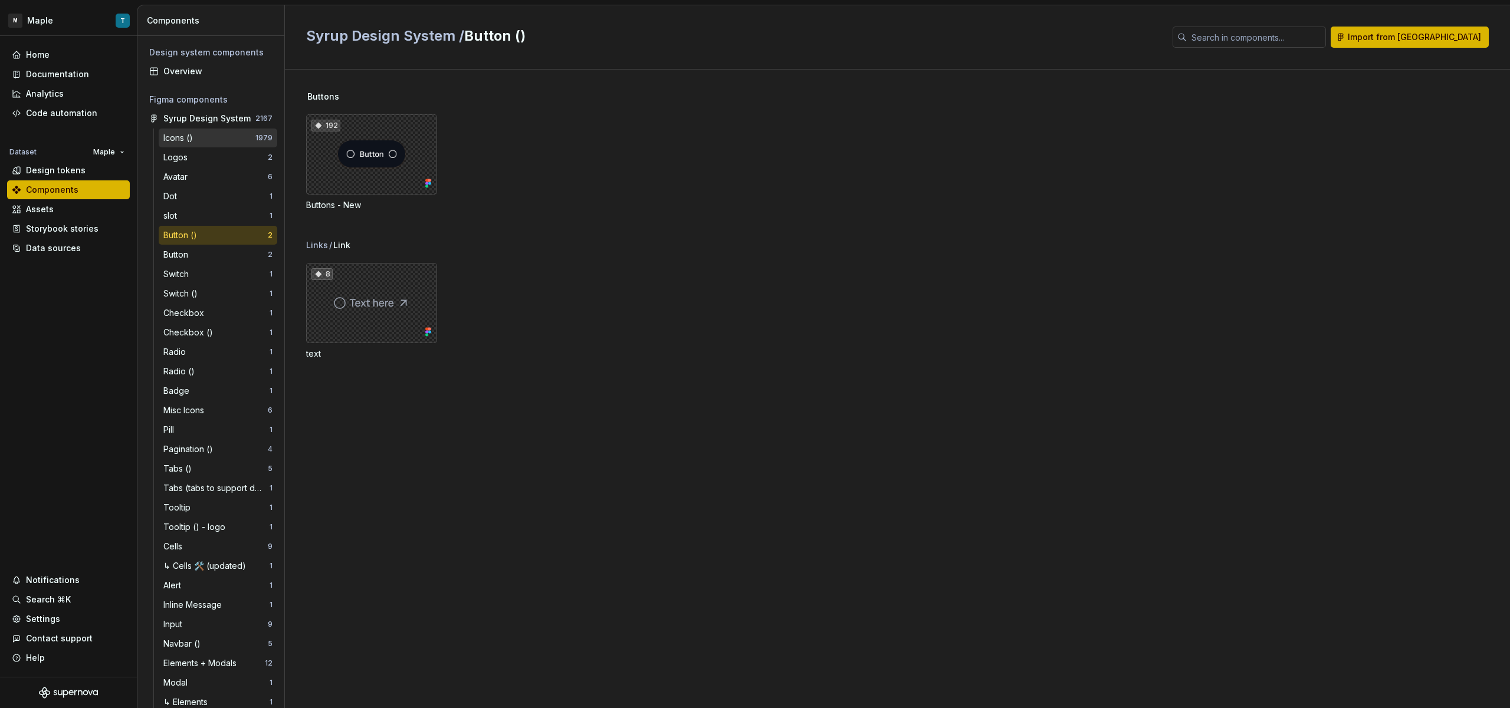
click at [223, 146] on div "Icons () 1979" at bounding box center [218, 138] width 119 height 19
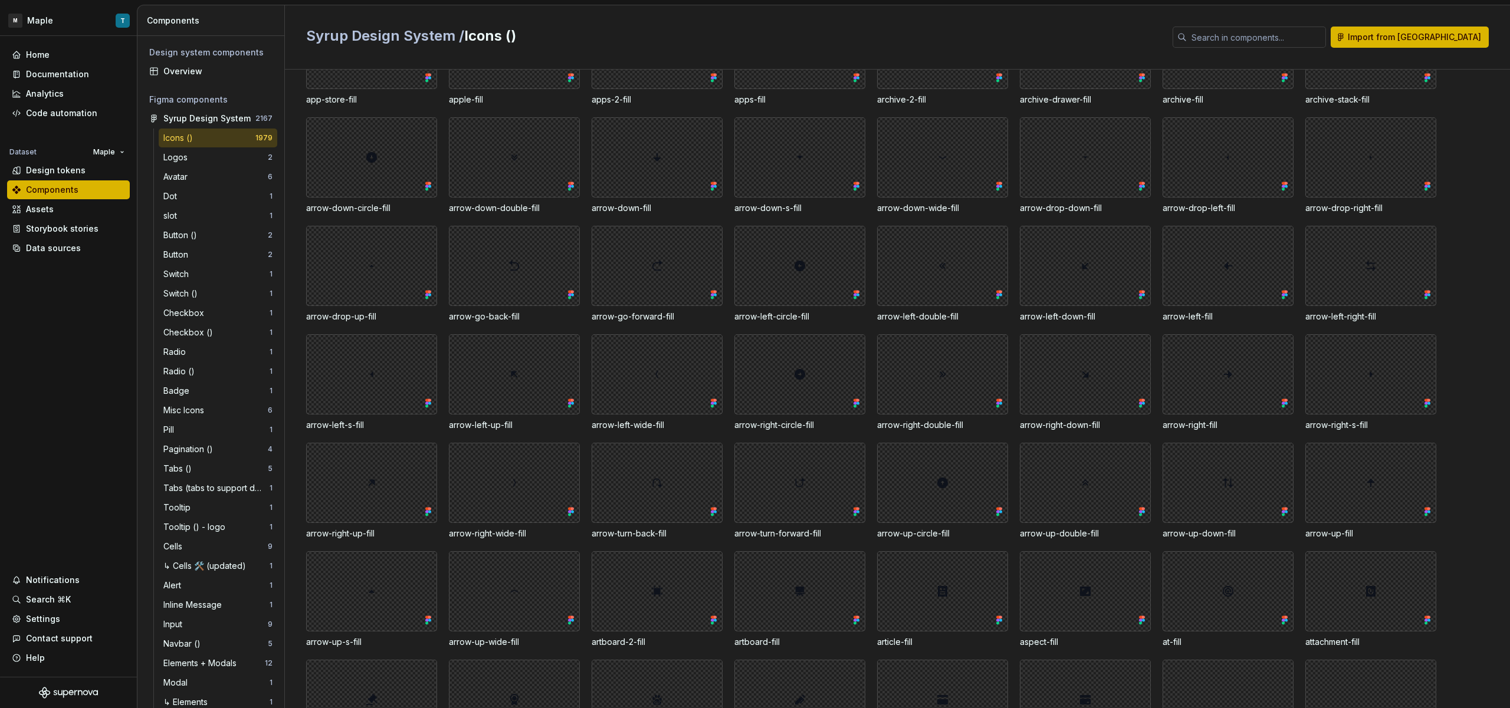
scroll to position [442, 0]
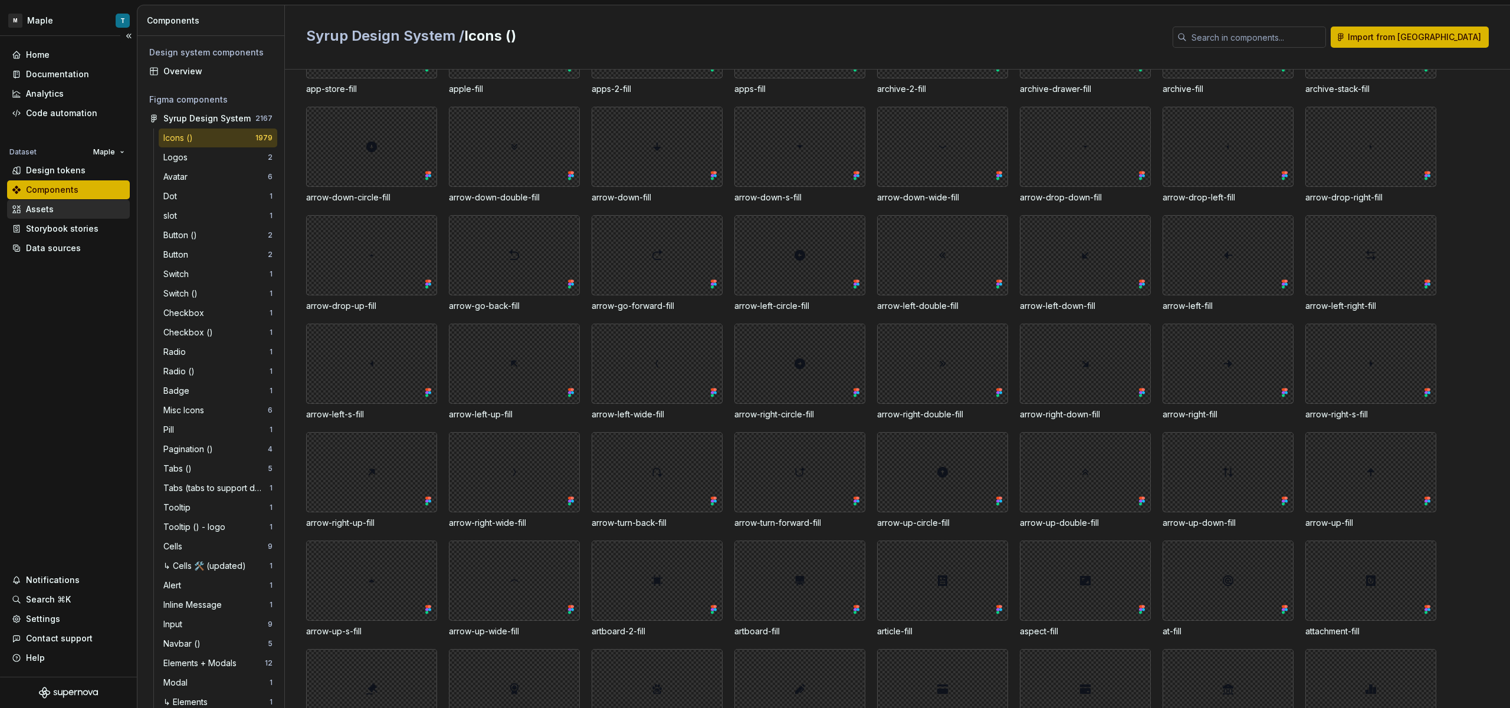
click at [88, 214] on div "Assets" at bounding box center [68, 210] width 113 height 12
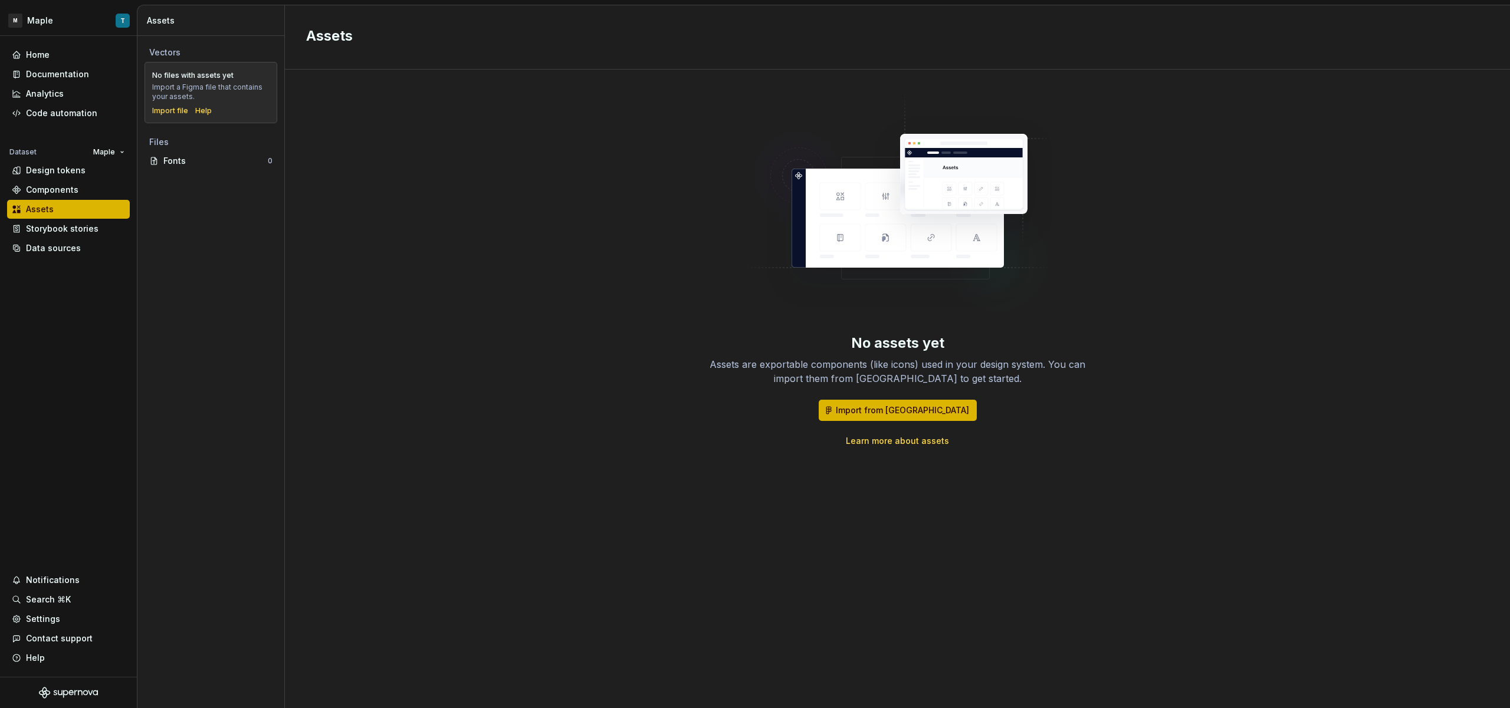
drag, startPoint x: 156, startPoint y: 31, endPoint x: 216, endPoint y: 35, distance: 60.3
click at [216, 35] on div "Assets" at bounding box center [210, 20] width 147 height 31
click at [70, 168] on div "Design tokens" at bounding box center [56, 171] width 60 height 12
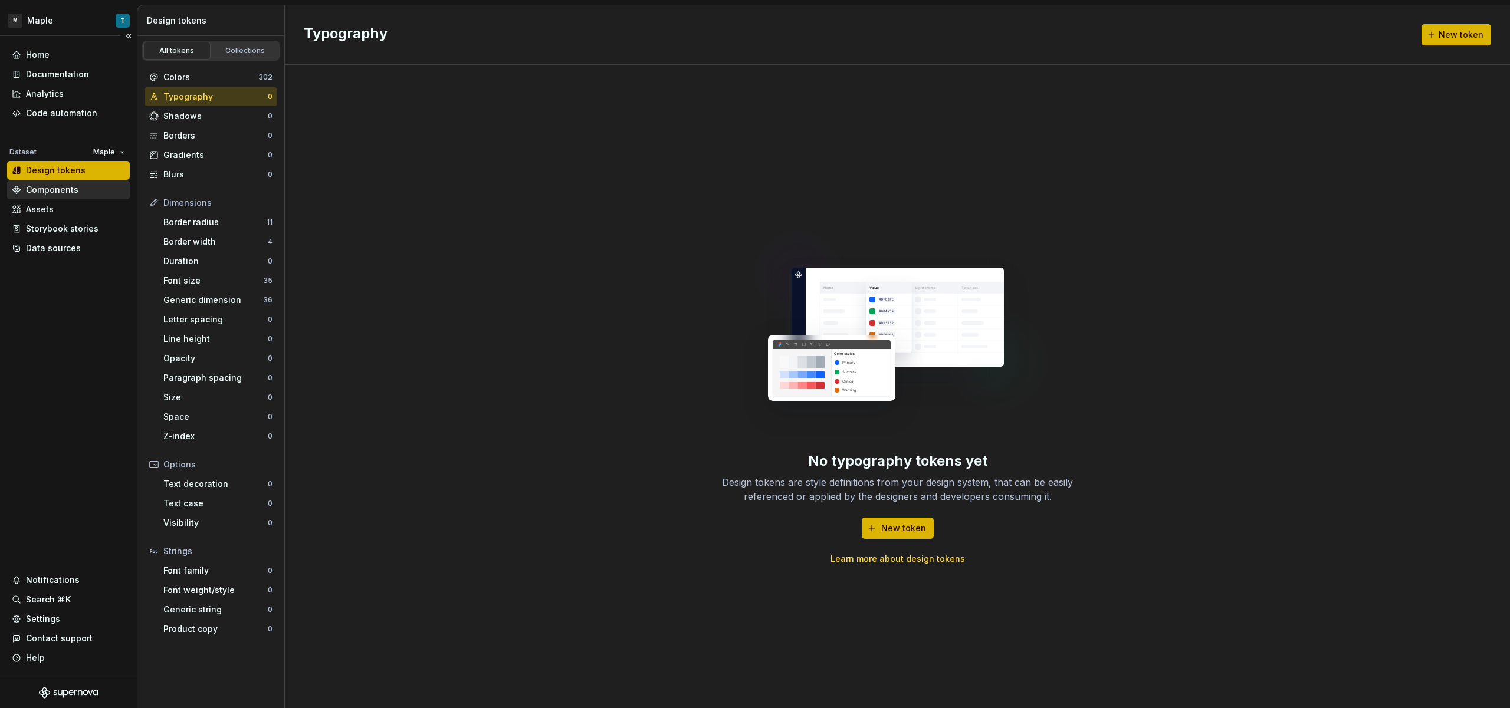
click at [55, 191] on div "Components" at bounding box center [52, 190] width 52 height 12
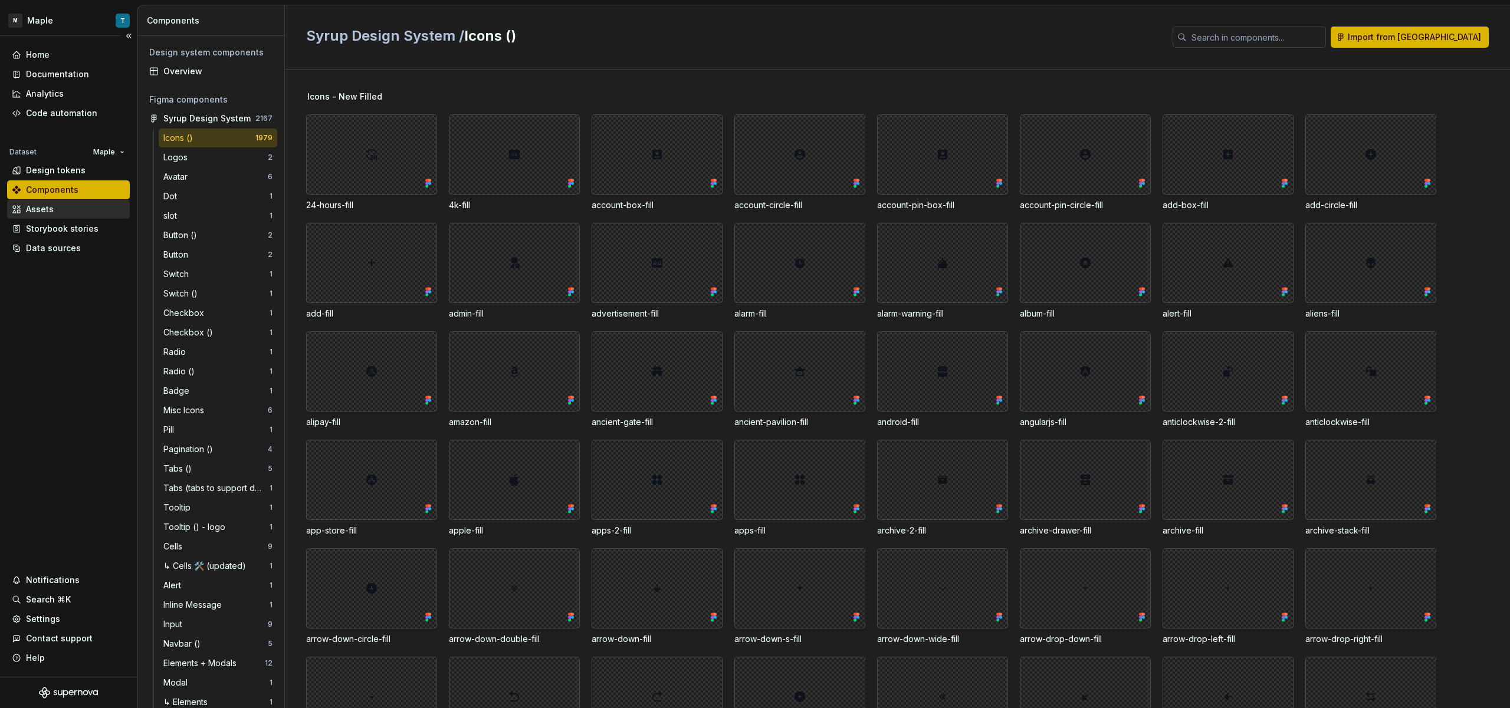
click at [61, 204] on div "Assets" at bounding box center [68, 210] width 113 height 12
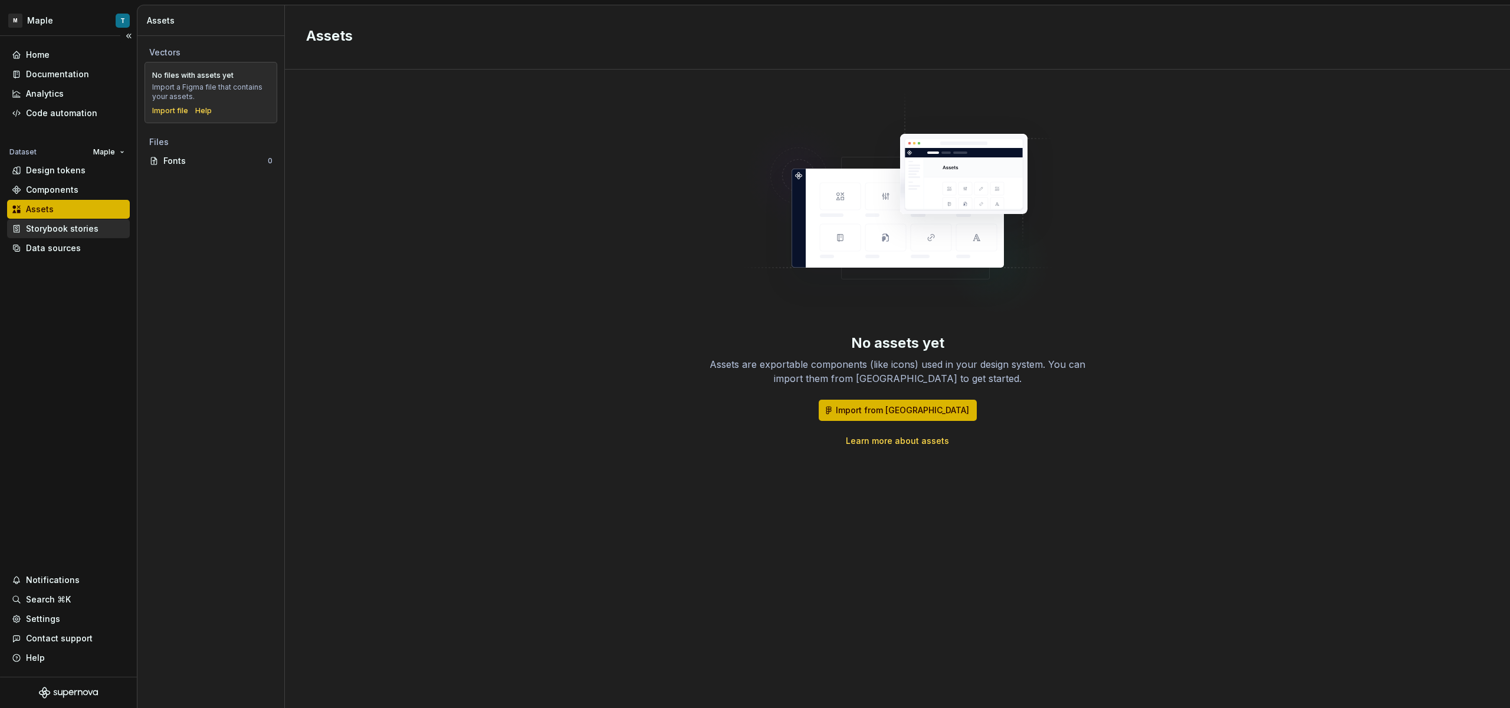
click at [69, 231] on div "Storybook stories" at bounding box center [62, 229] width 73 height 12
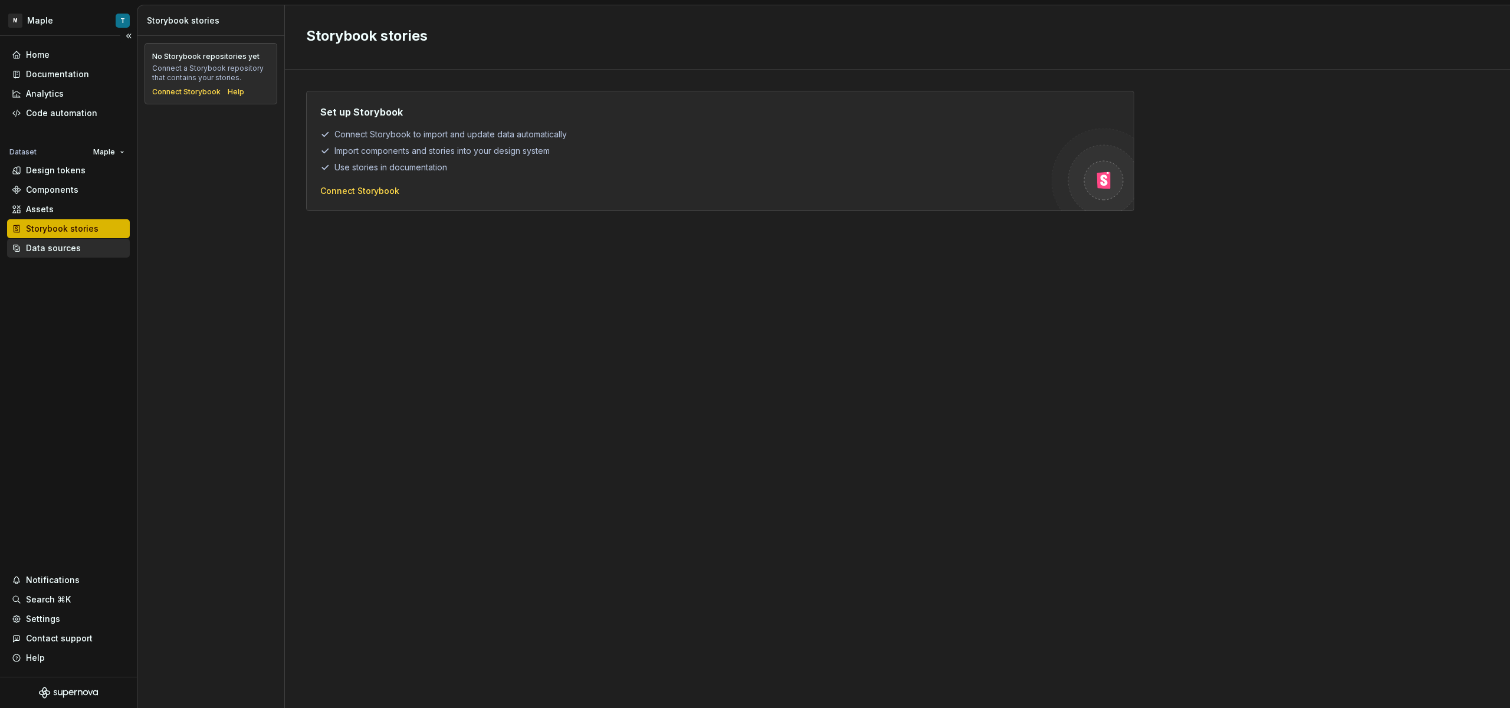
click at [74, 242] on div "Data sources" at bounding box center [53, 248] width 55 height 12
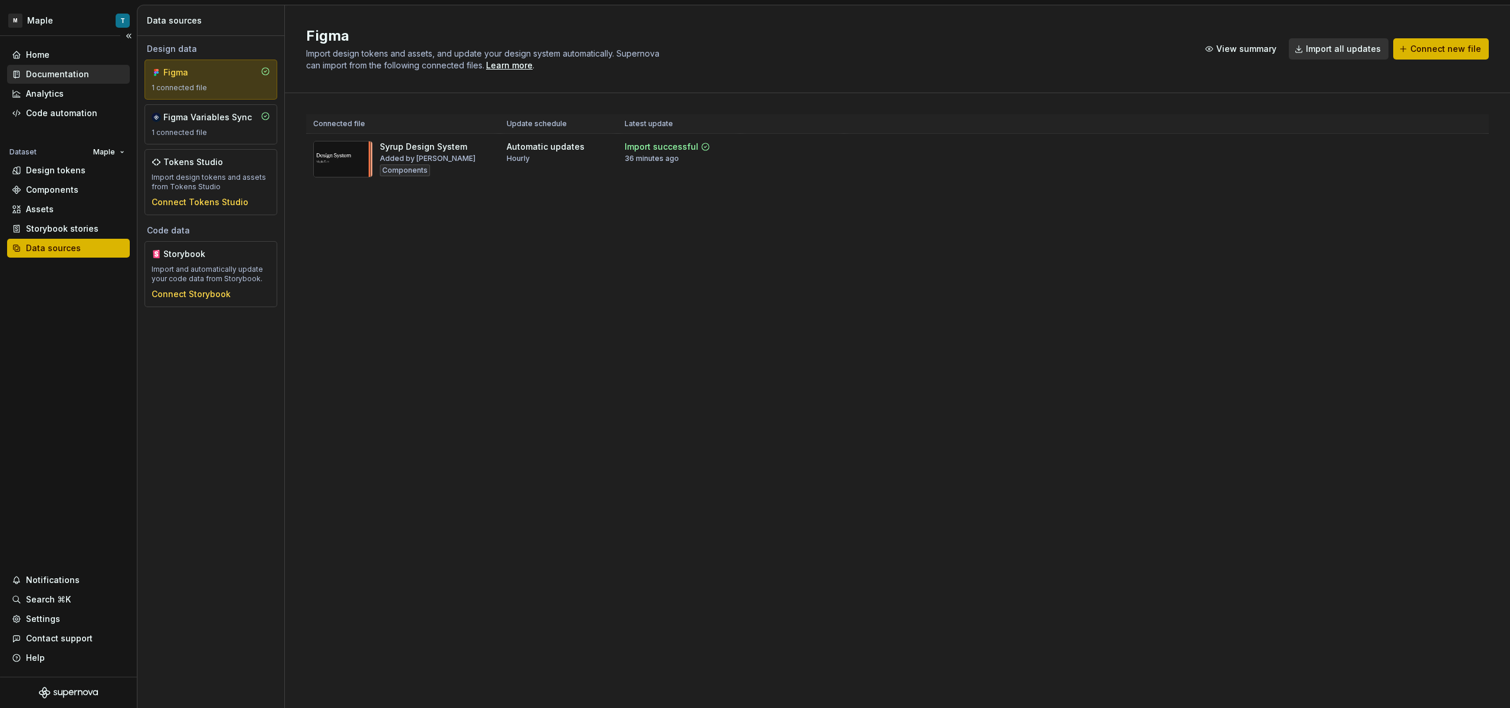
click at [68, 76] on div "Documentation" at bounding box center [57, 74] width 63 height 12
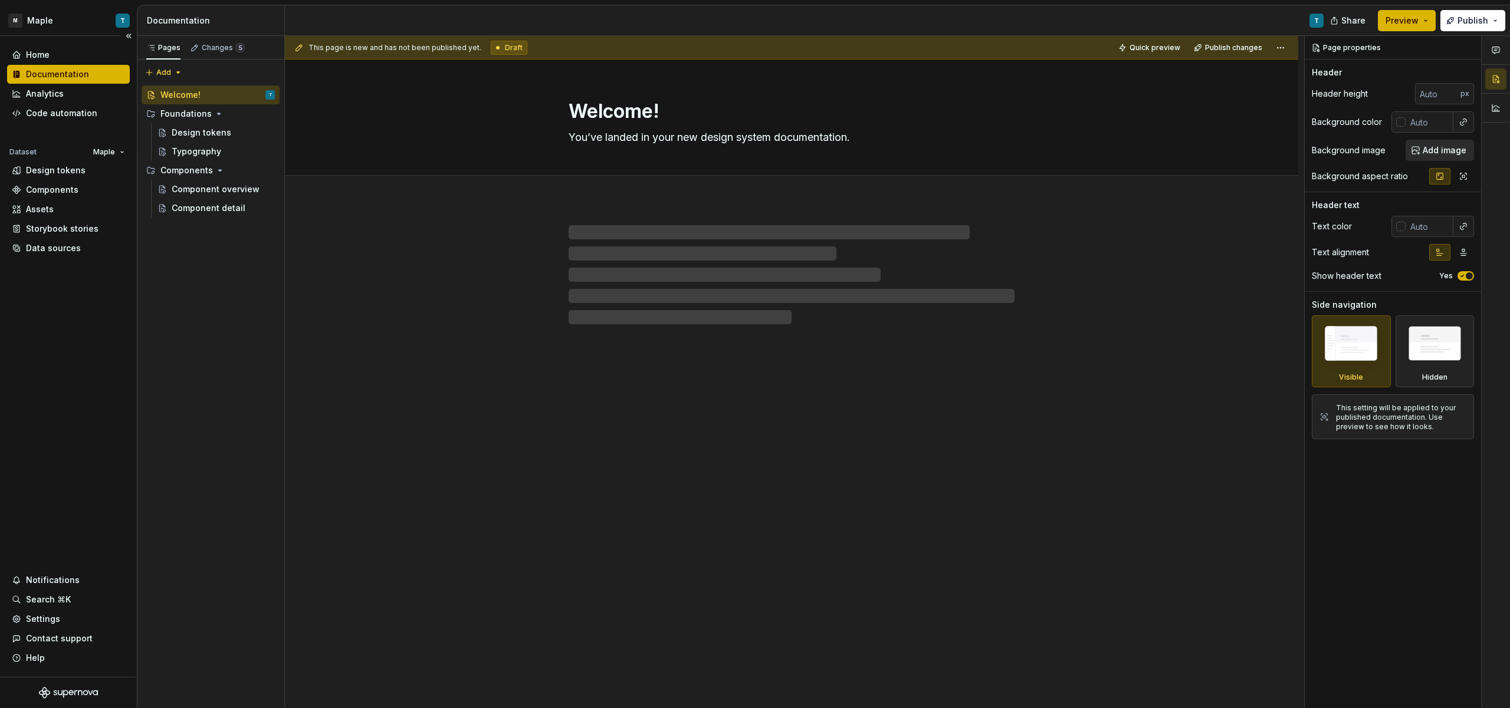
type textarea "*"
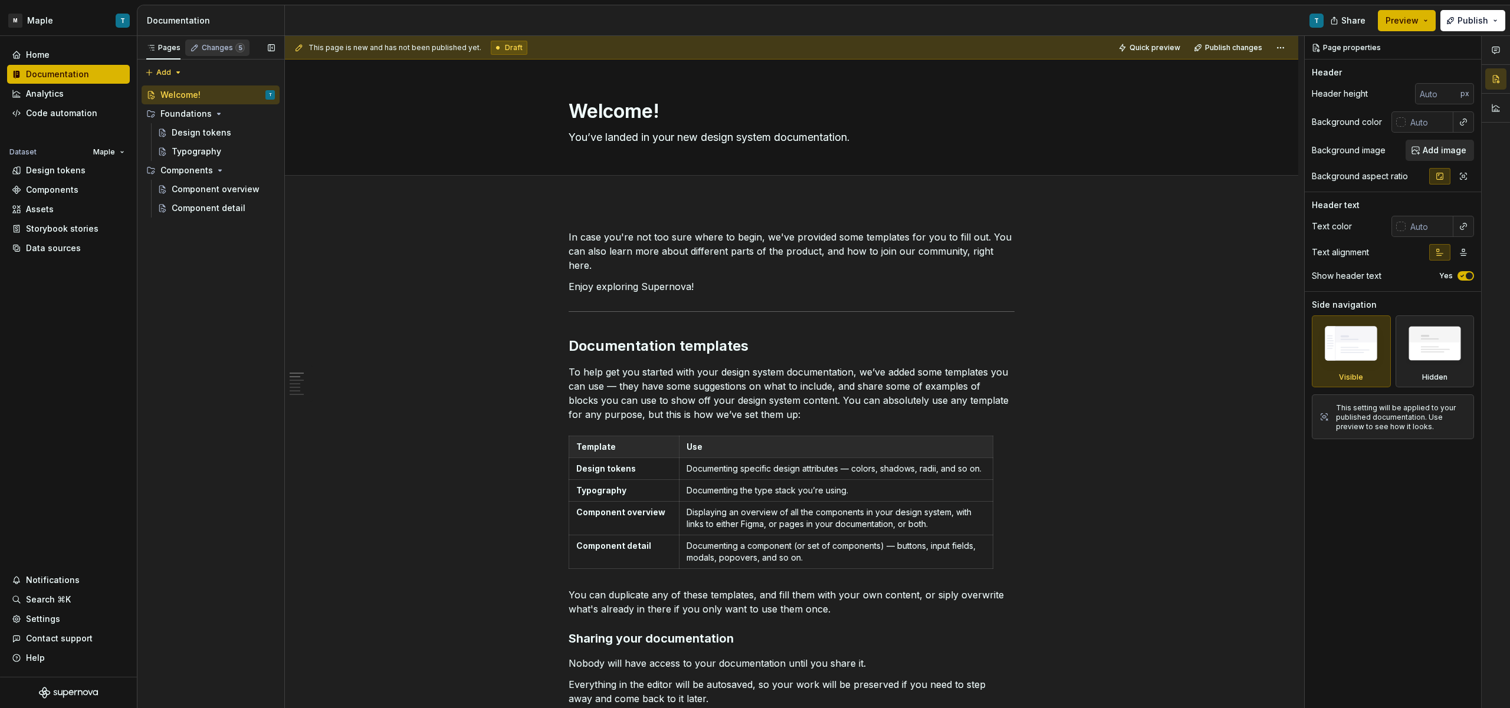
click at [222, 51] on div "Changes 5" at bounding box center [223, 47] width 43 height 9
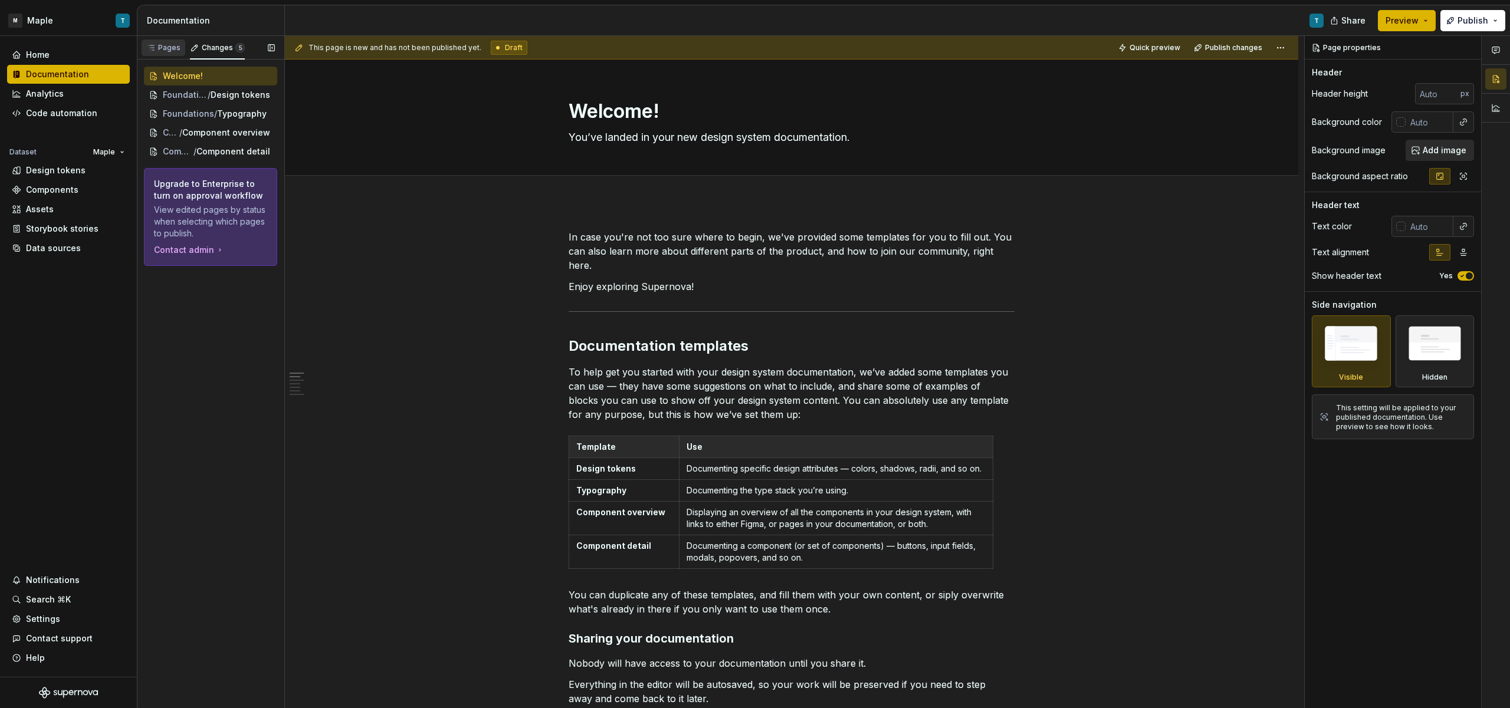
click at [159, 48] on div "Pages" at bounding box center [163, 47] width 34 height 9
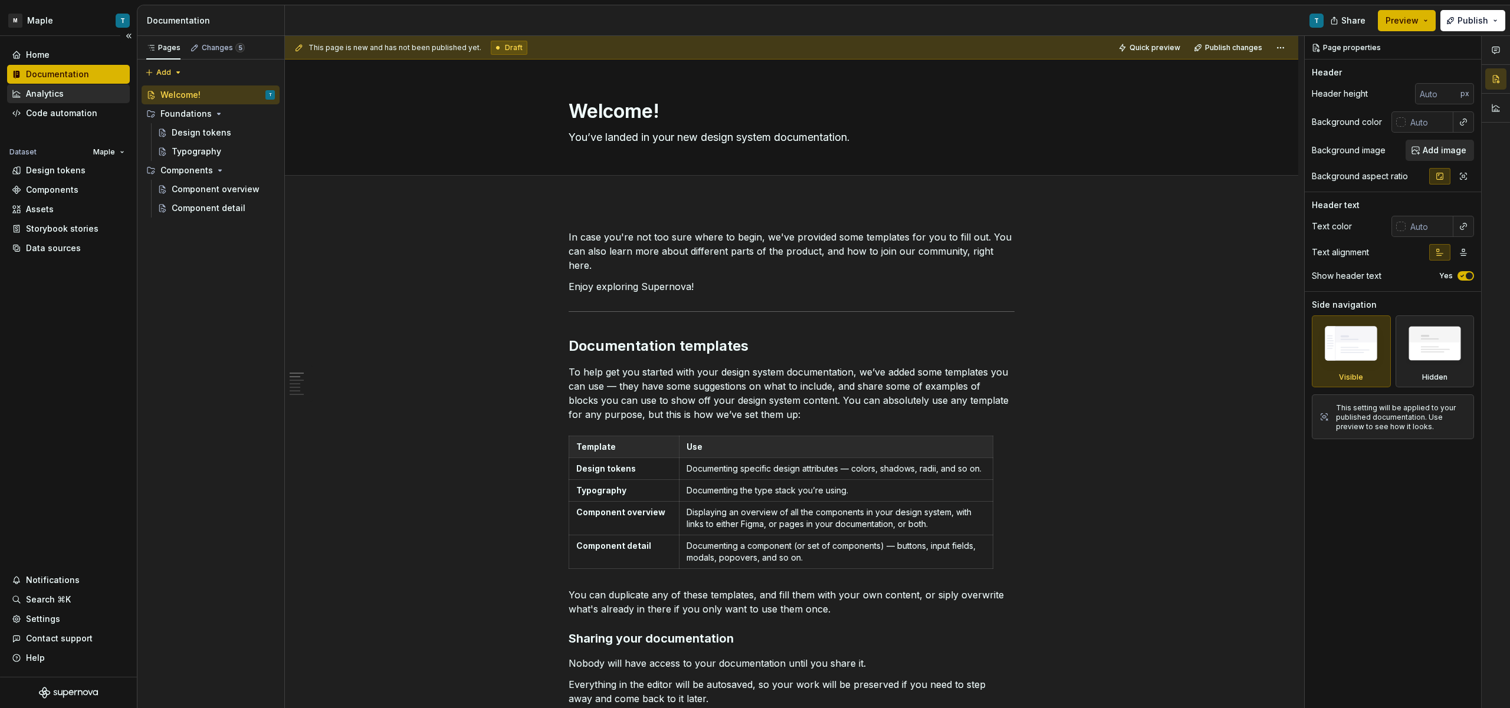
click at [41, 86] on div "Analytics" at bounding box center [68, 93] width 123 height 19
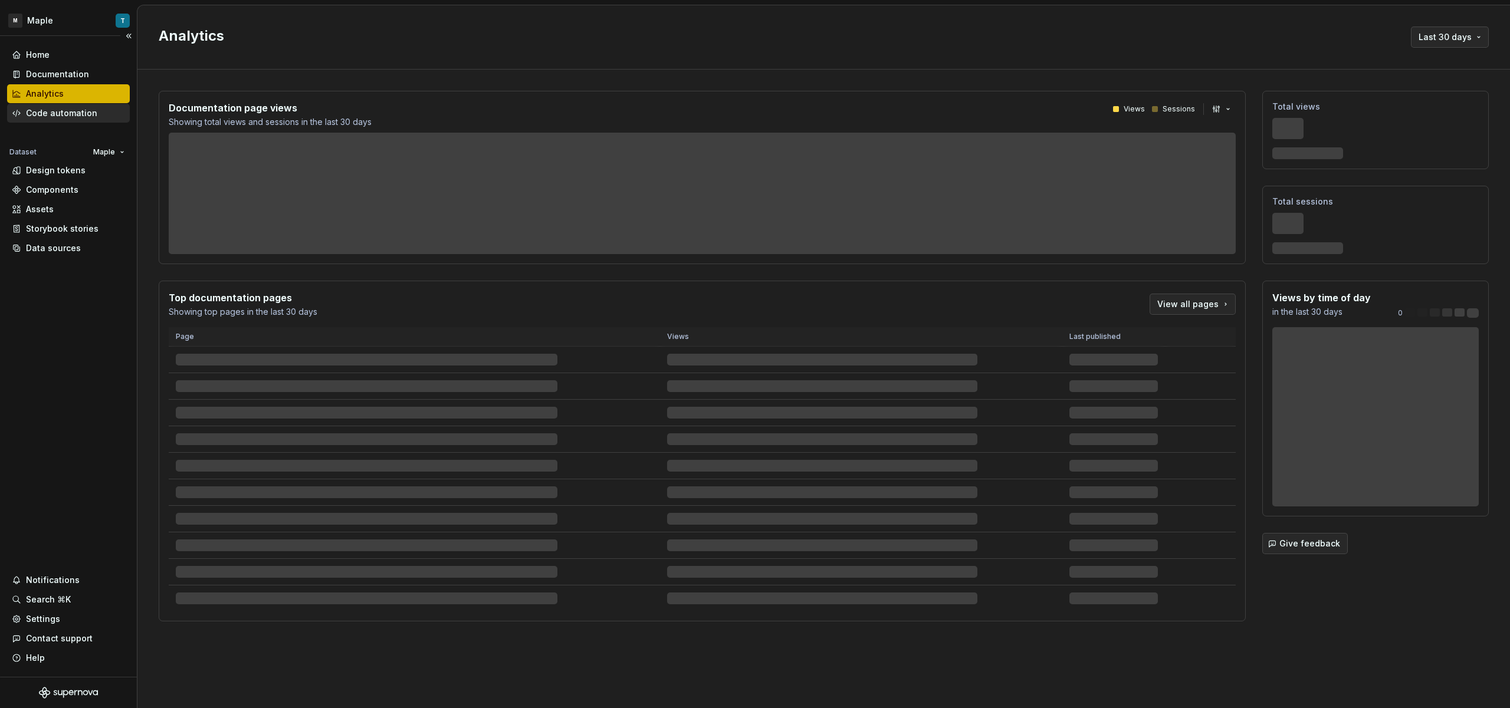
click at [67, 106] on div "Code automation" at bounding box center [68, 113] width 123 height 19
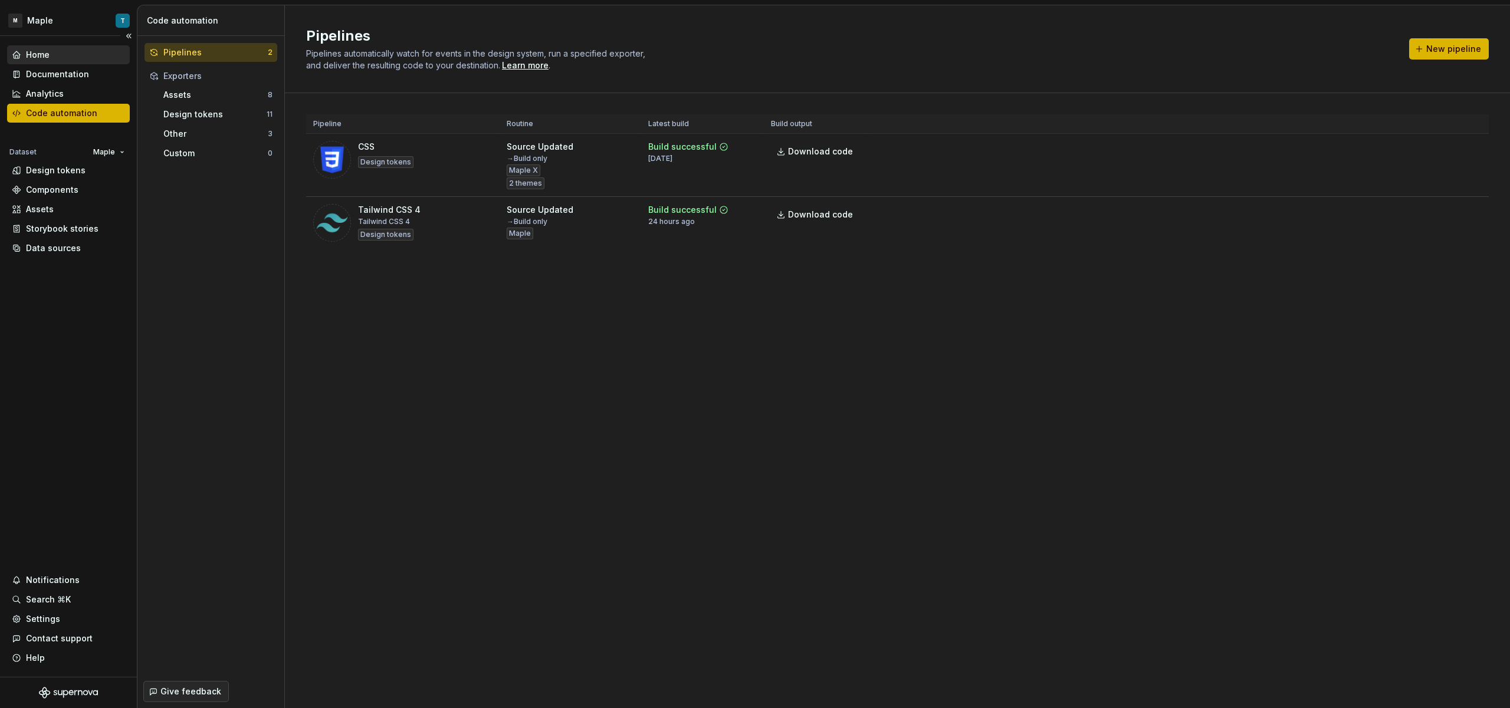
click at [65, 58] on div "Home" at bounding box center [68, 55] width 113 height 12
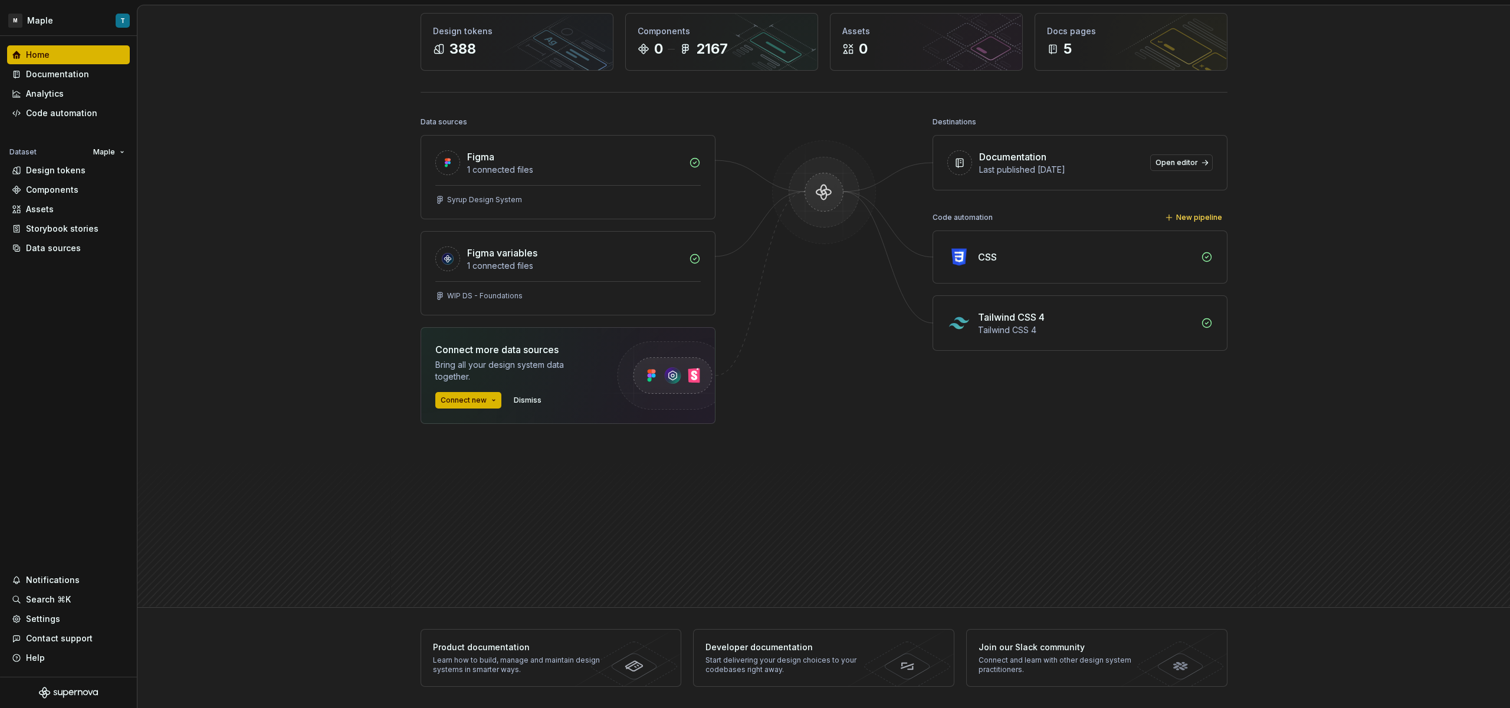
scroll to position [42, 0]
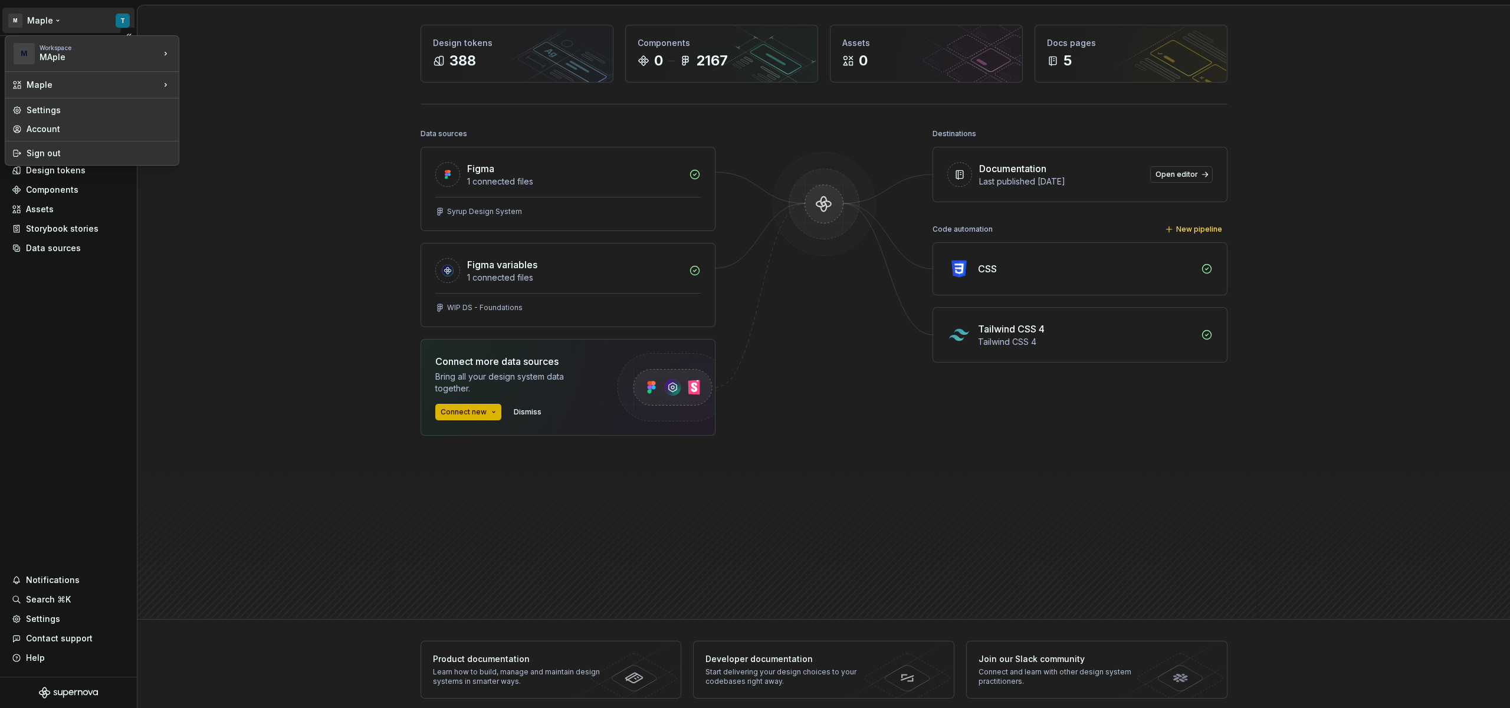
click at [122, 24] on html "M Maple T Home Documentation Analytics Code automation Dataset Maple Design tok…" at bounding box center [755, 354] width 1510 height 708
click at [235, 66] on div "test" at bounding box center [236, 71] width 77 height 12
